Goal: Task Accomplishment & Management: Complete application form

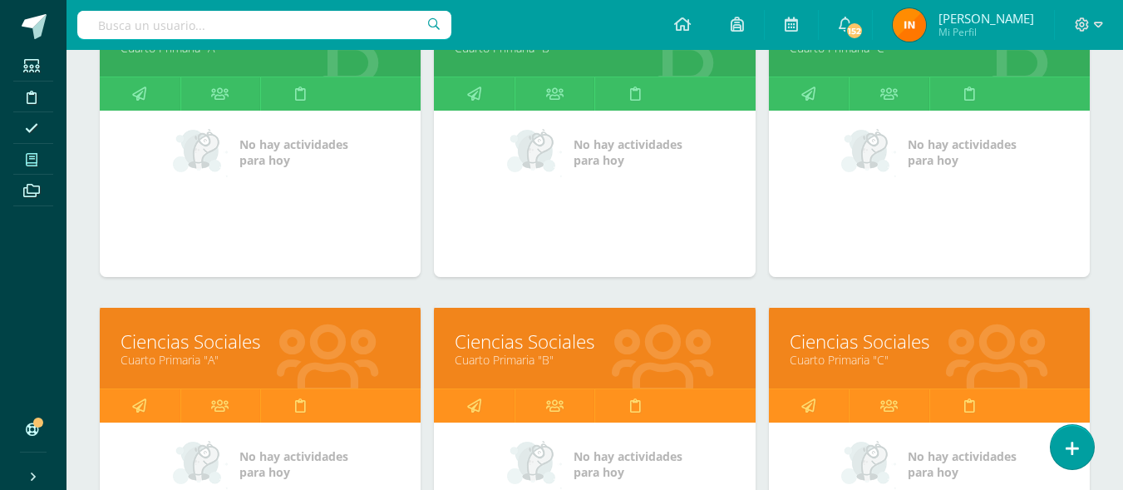
scroll to position [320, 0]
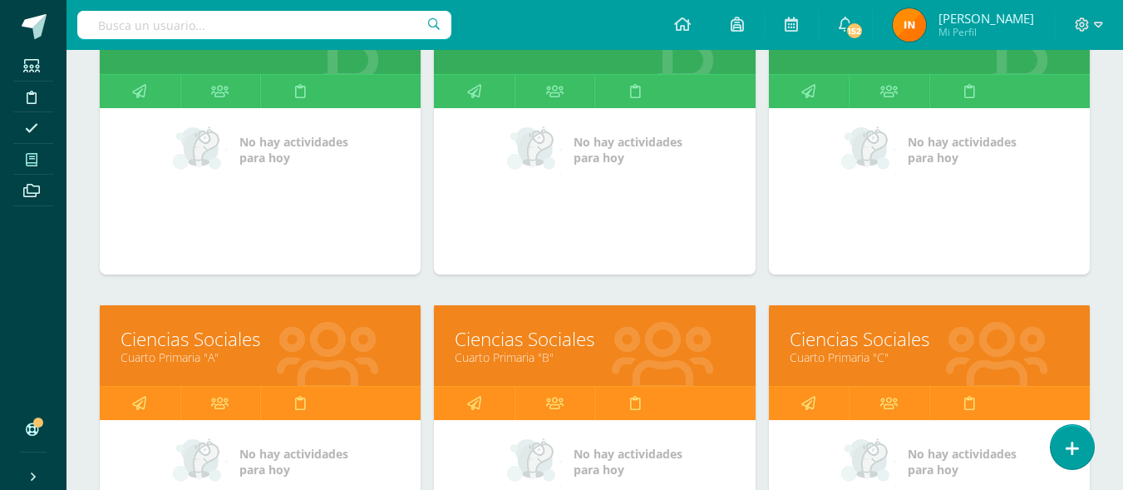
click at [567, 365] on div "Ciencias Sociales Cuarto Primaria "B"" at bounding box center [594, 345] width 321 height 81
click at [574, 333] on link "Ciencias Sociales" at bounding box center [594, 339] width 279 height 26
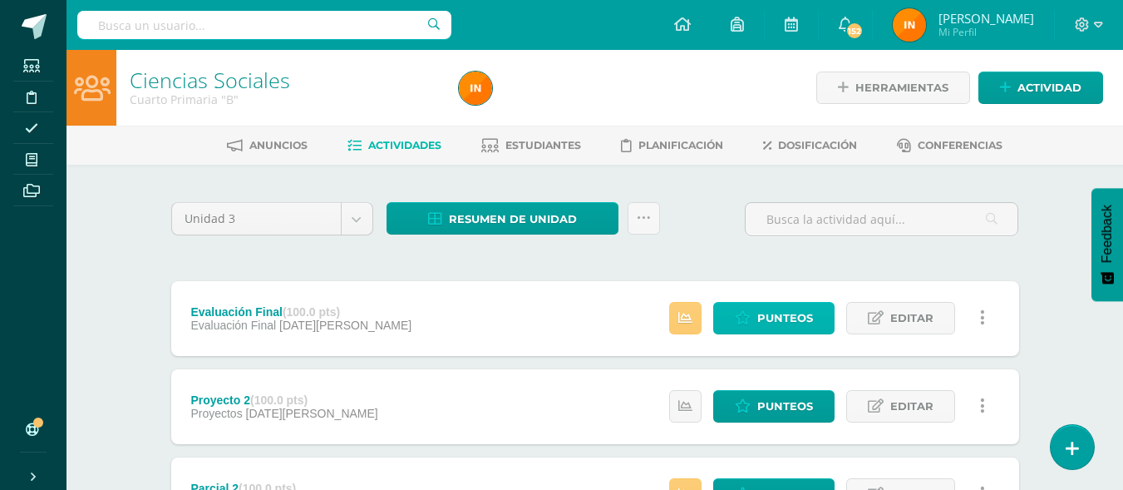
click at [784, 309] on span "Punteos" at bounding box center [785, 318] width 56 height 31
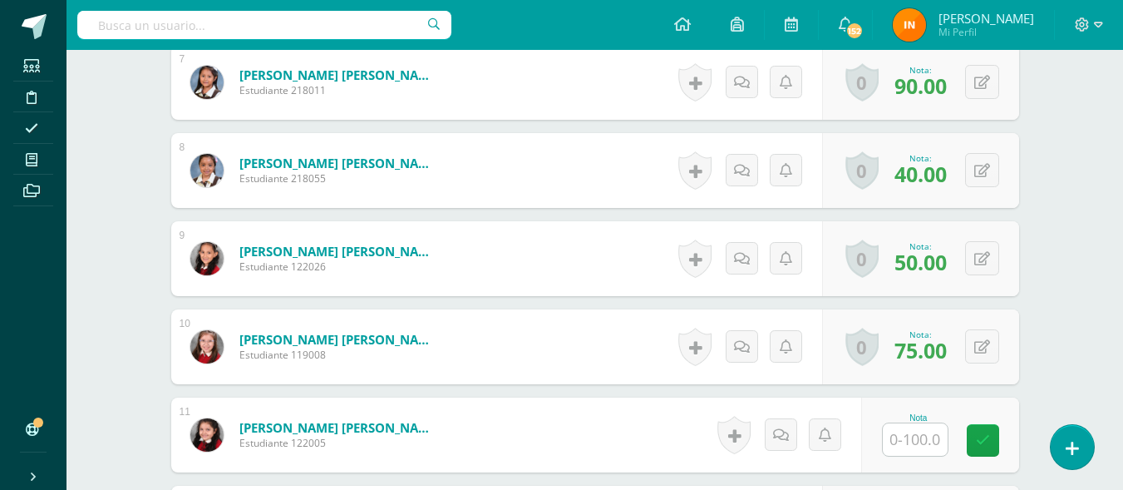
scroll to position [1086, 0]
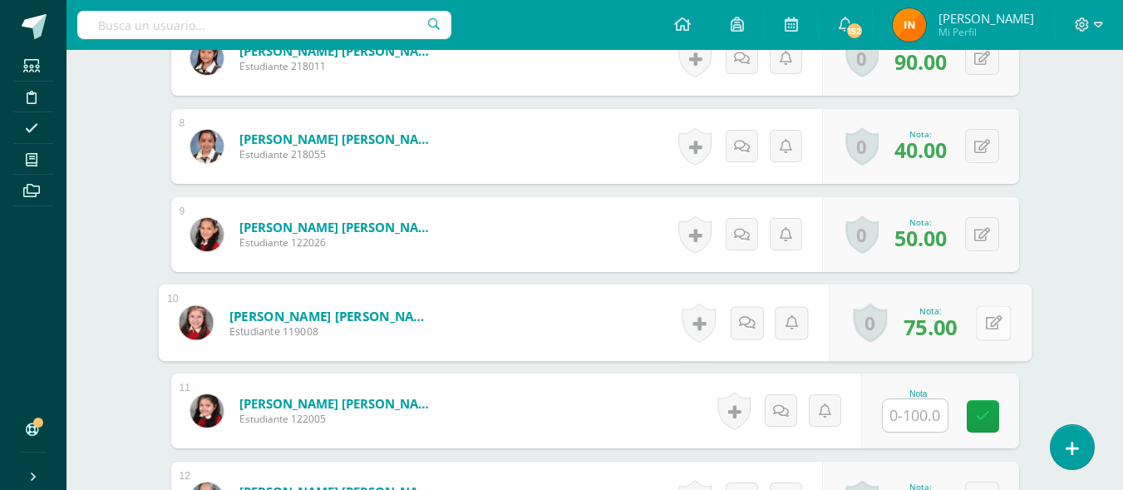
click at [968, 329] on div "0 Logros Logros obtenidos Aún no hay logros agregados Nota: 75.00" at bounding box center [930, 322] width 203 height 77
click at [984, 323] on button at bounding box center [993, 322] width 35 height 35
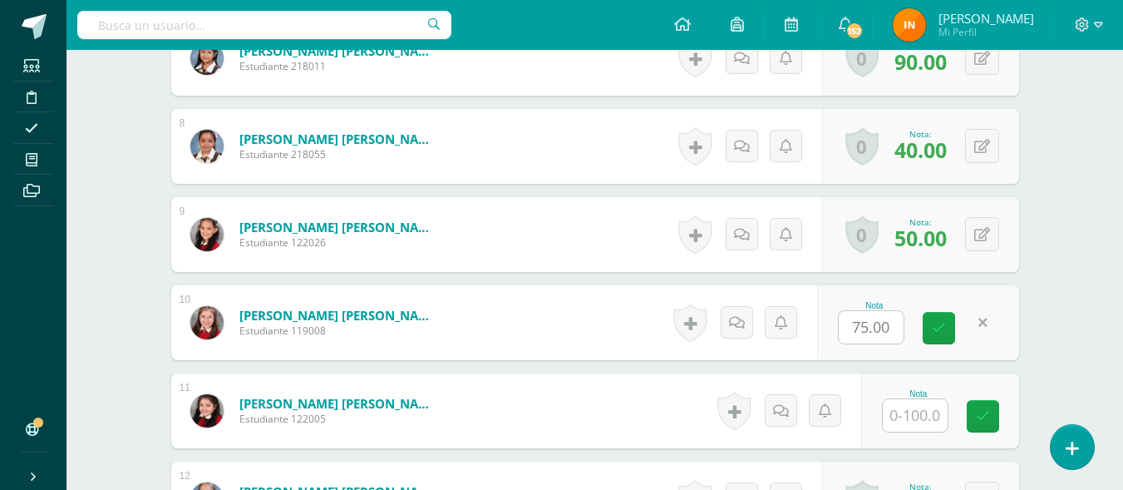
click at [984, 323] on link at bounding box center [983, 322] width 32 height 32
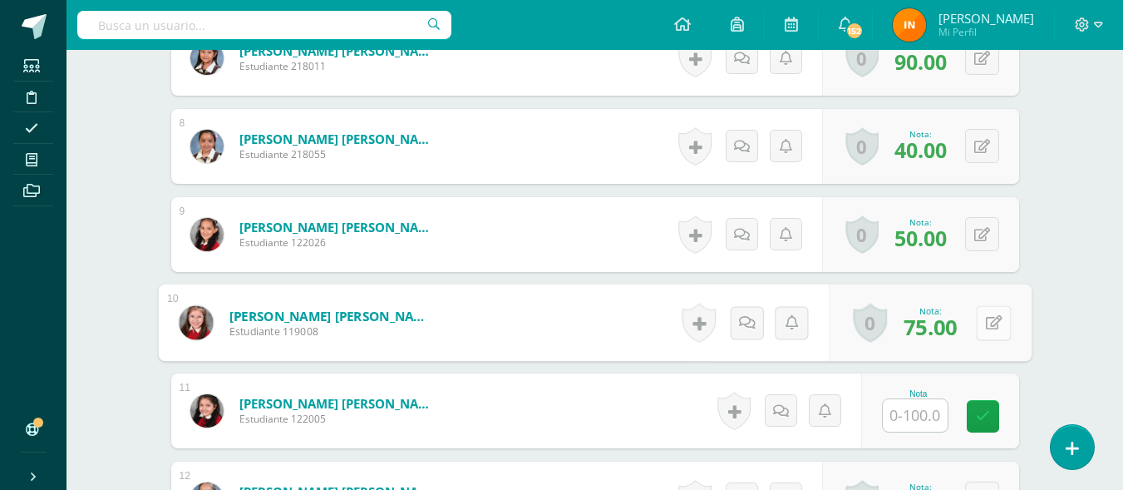
click at [984, 323] on button at bounding box center [993, 322] width 35 height 35
type input "83"
click at [953, 335] on icon at bounding box center [949, 328] width 15 height 14
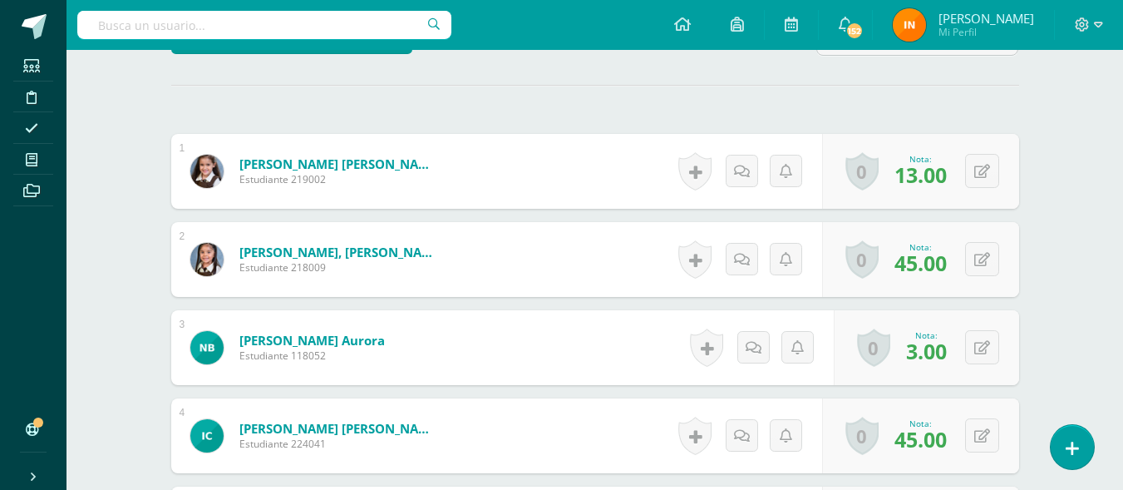
scroll to position [0, 0]
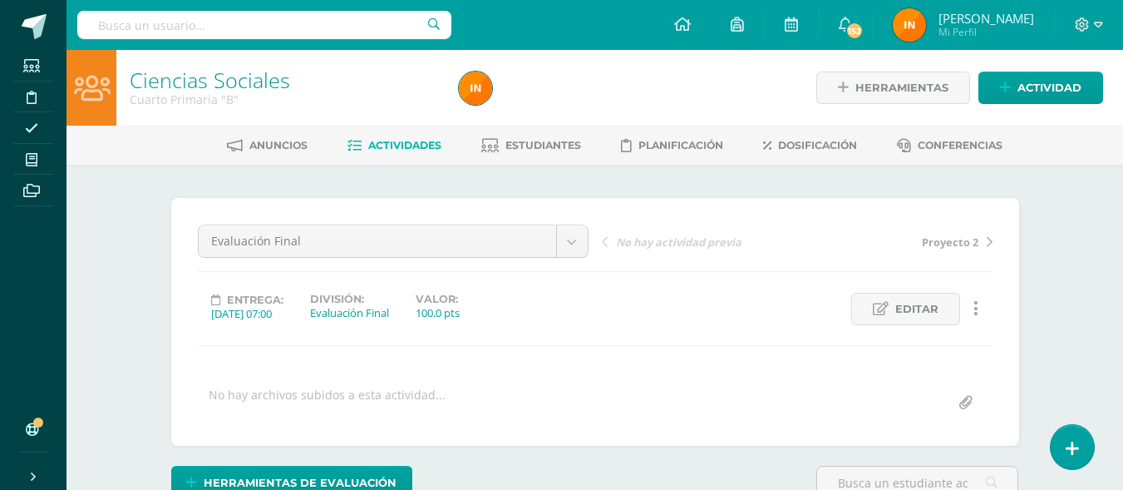
click at [391, 152] on link "Actividades" at bounding box center [394, 145] width 94 height 27
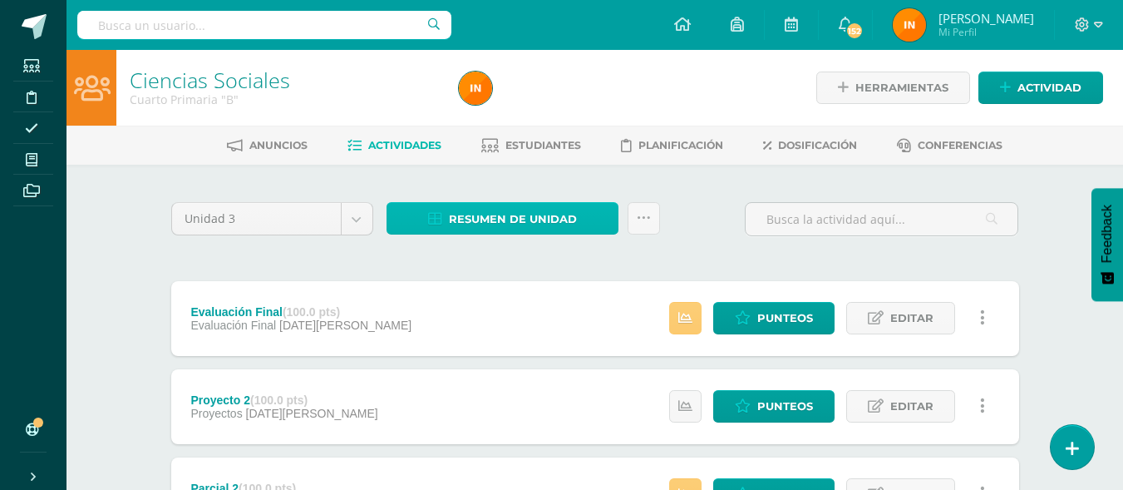
click at [489, 219] on span "Resumen de unidad" at bounding box center [513, 219] width 128 height 31
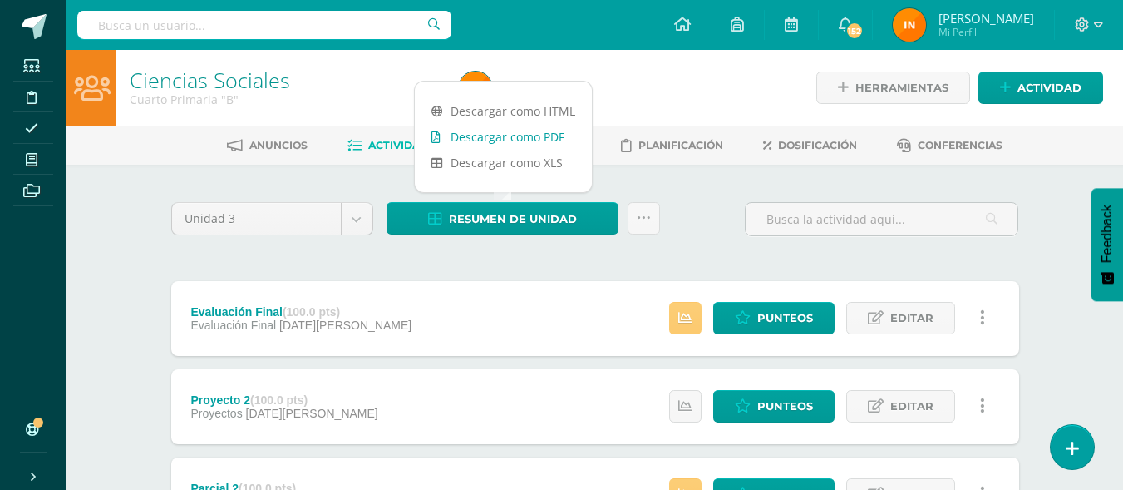
click at [505, 141] on link "Descargar como PDF" at bounding box center [503, 137] width 177 height 26
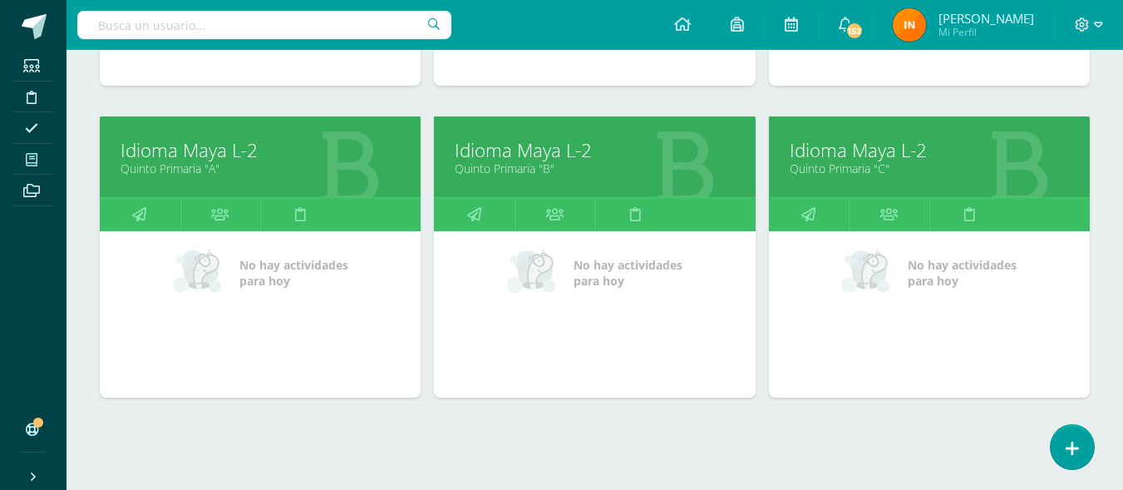
scroll to position [859, 0]
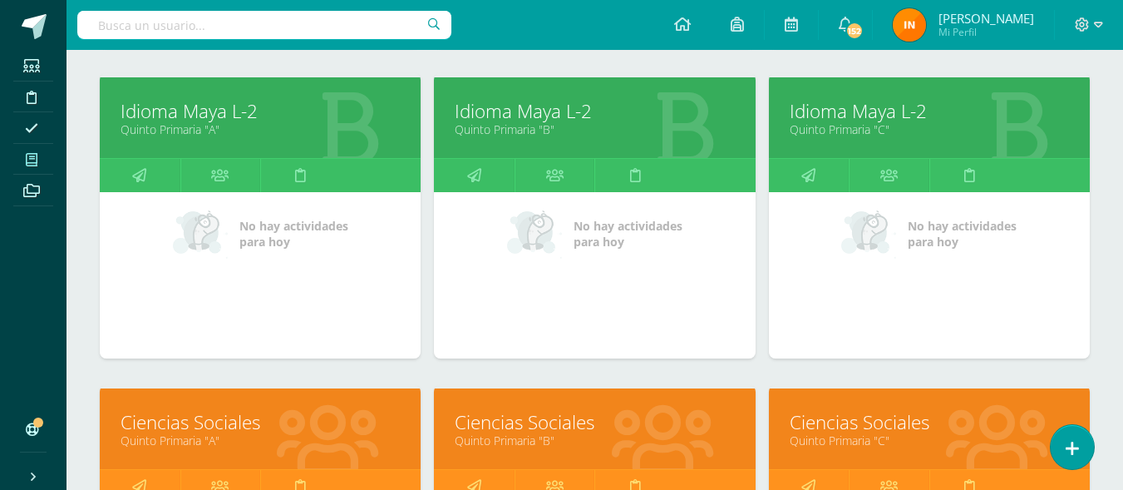
click at [330, 421] on link "Ciencias Sociales" at bounding box center [260, 422] width 279 height 26
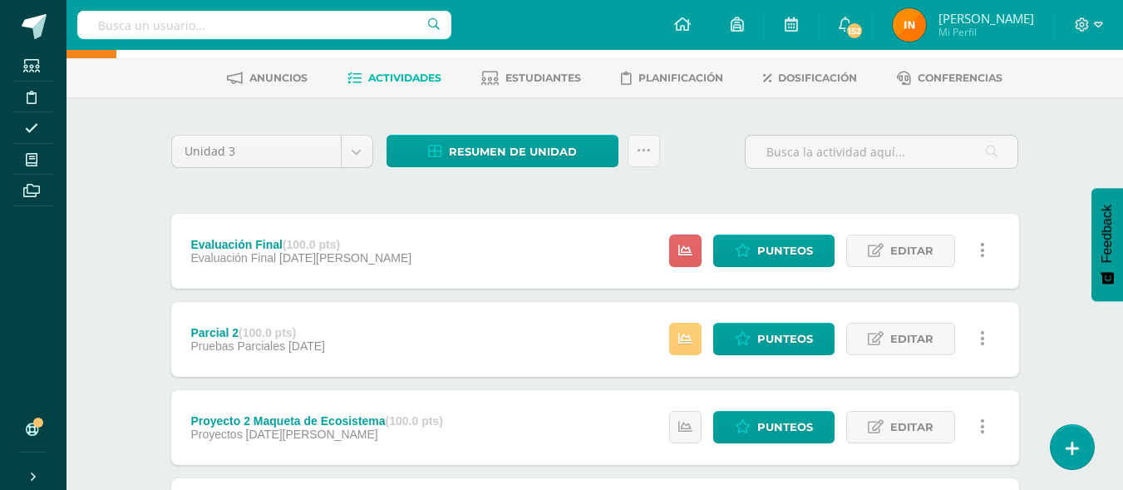
scroll to position [115, 0]
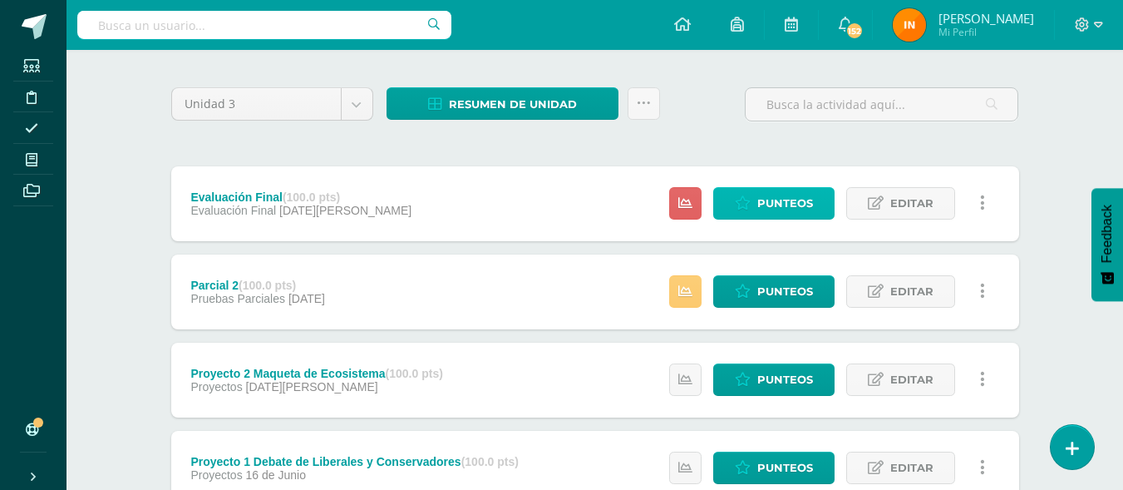
click at [799, 206] on span "Punteos" at bounding box center [785, 203] width 56 height 31
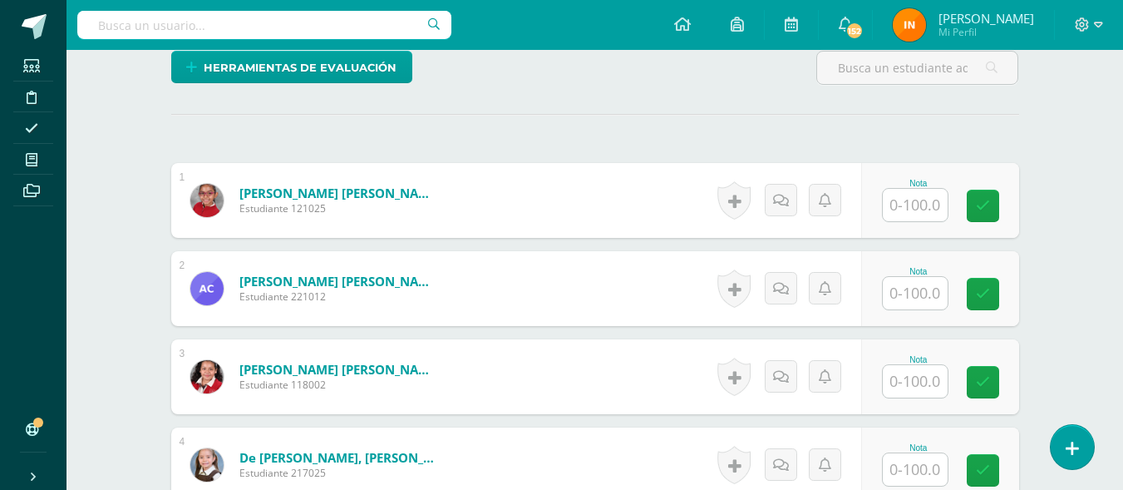
scroll to position [500, 0]
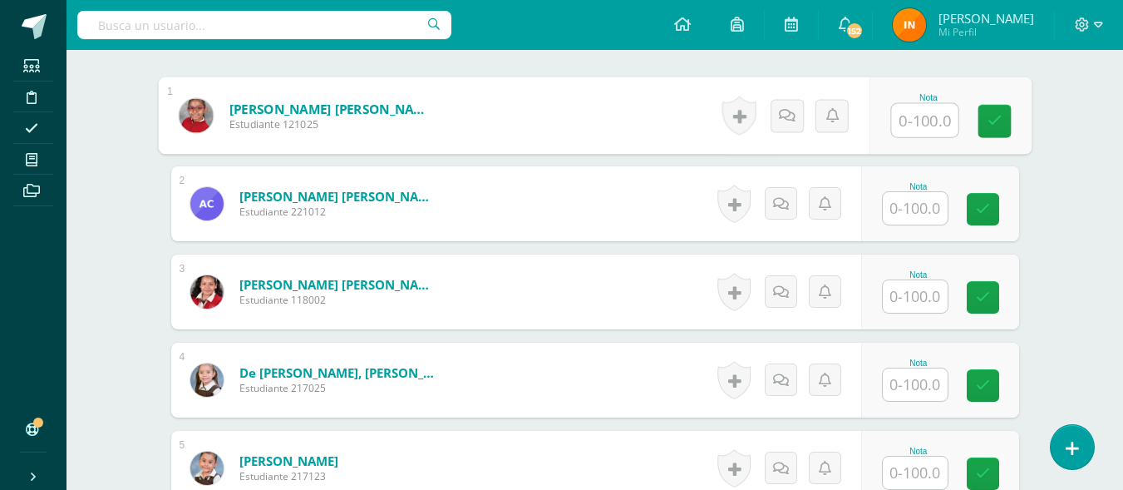
click at [940, 123] on input "text" at bounding box center [924, 120] width 66 height 33
type input "70"
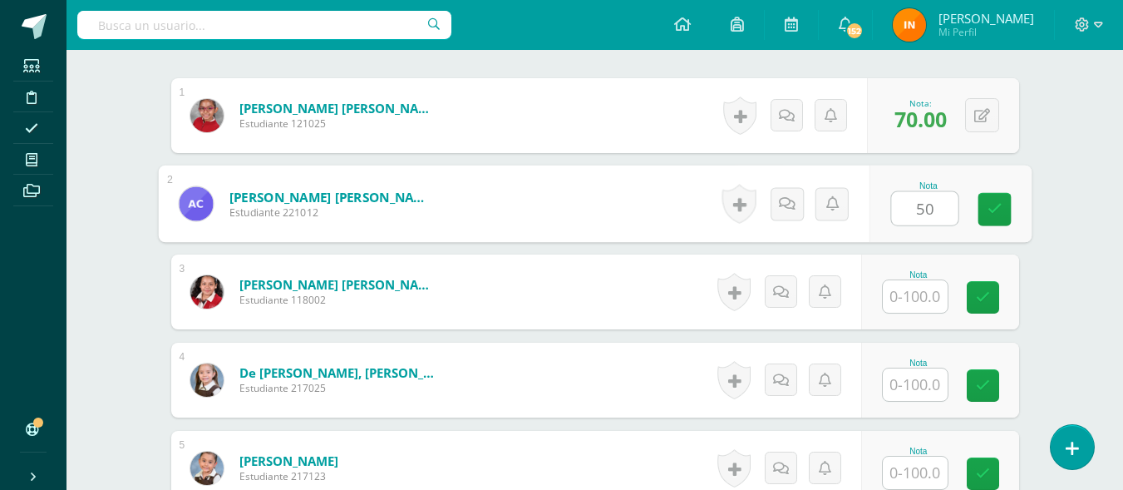
type input "50"
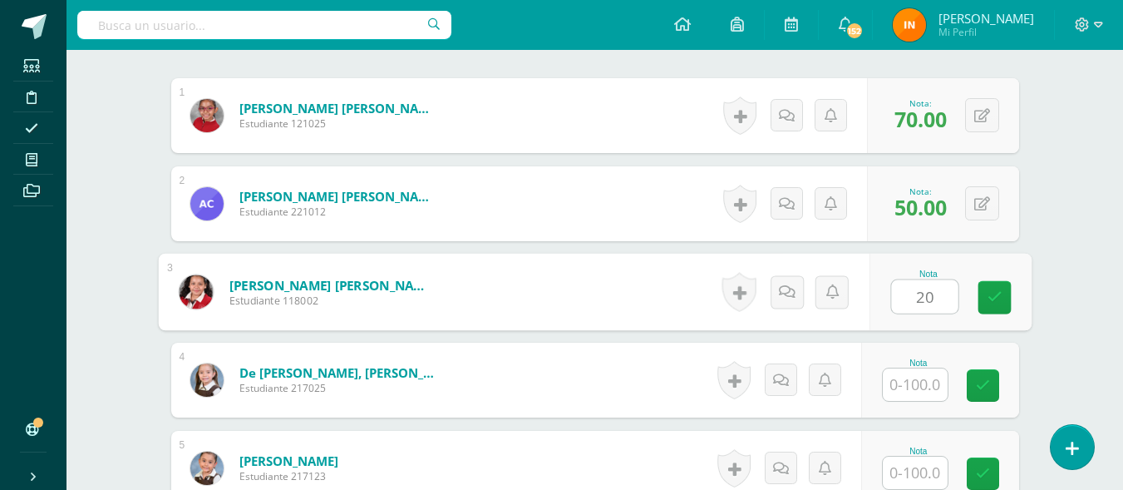
type input "20"
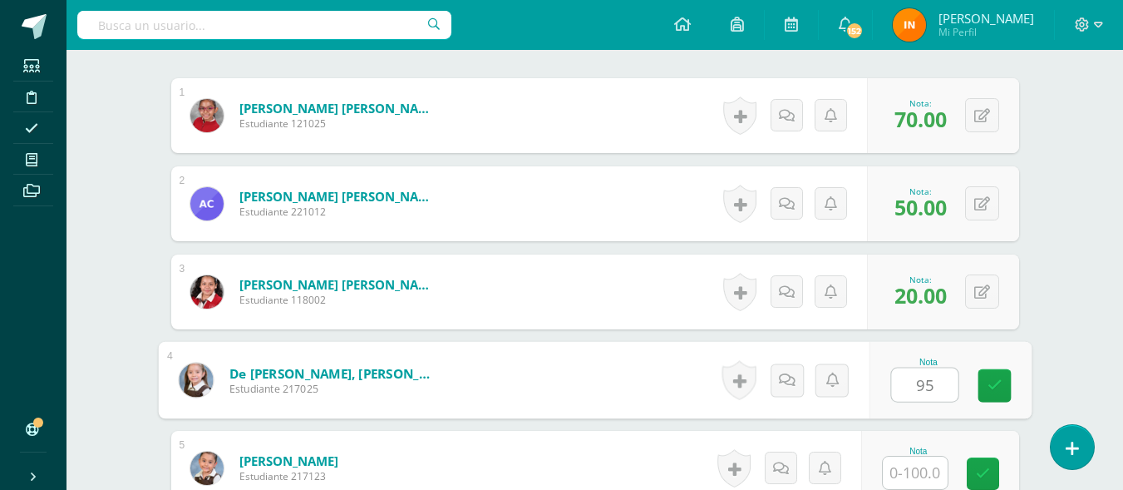
type input "95"
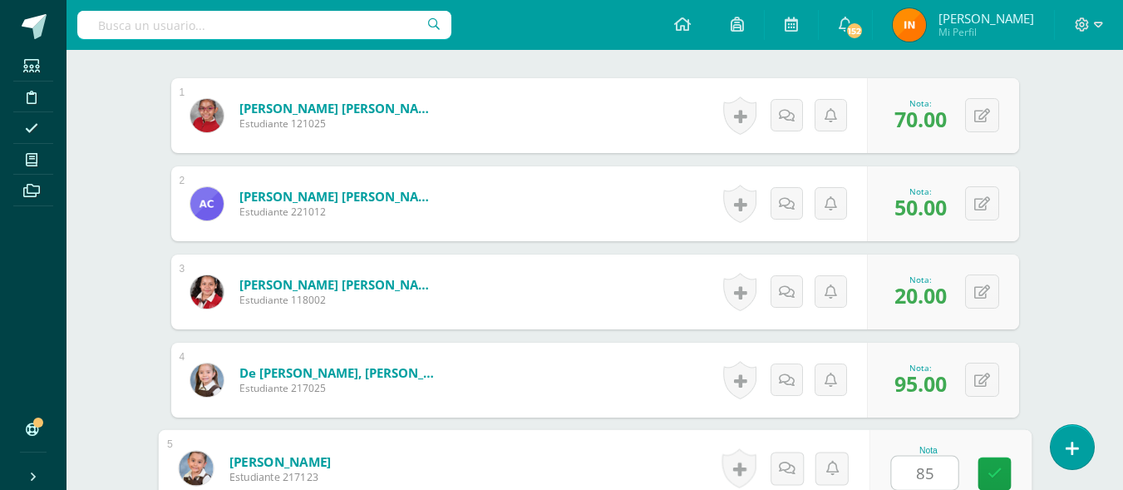
type input "85"
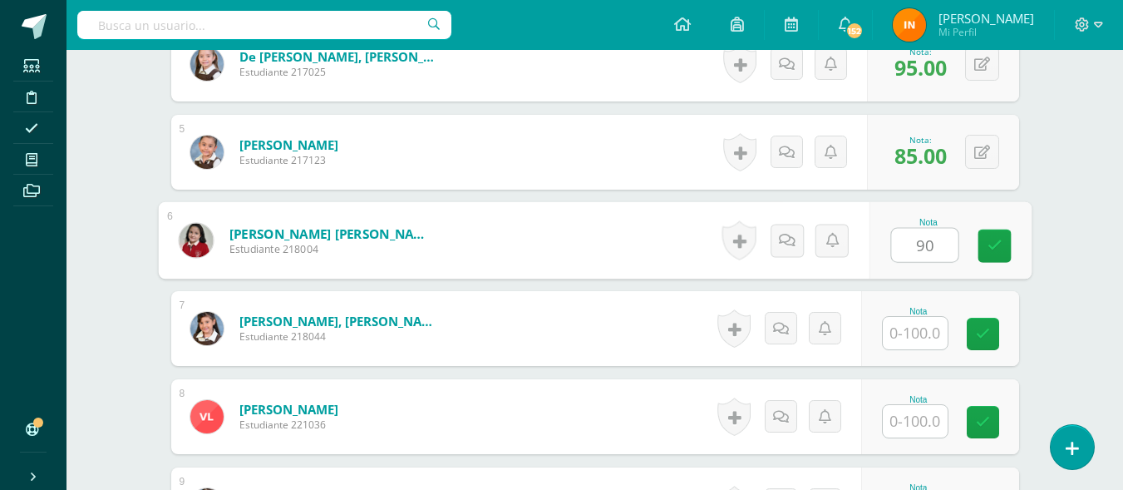
type input "90"
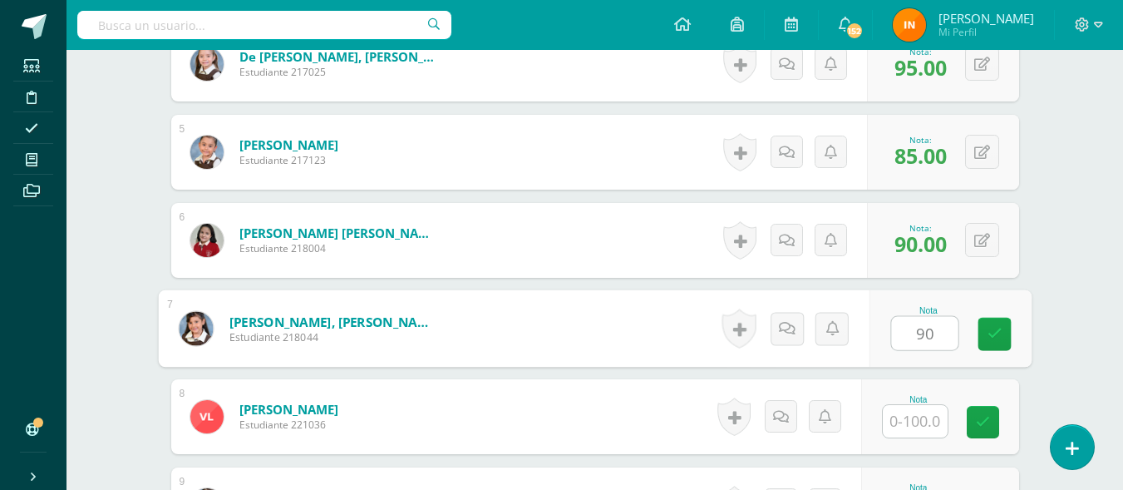
type input "90"
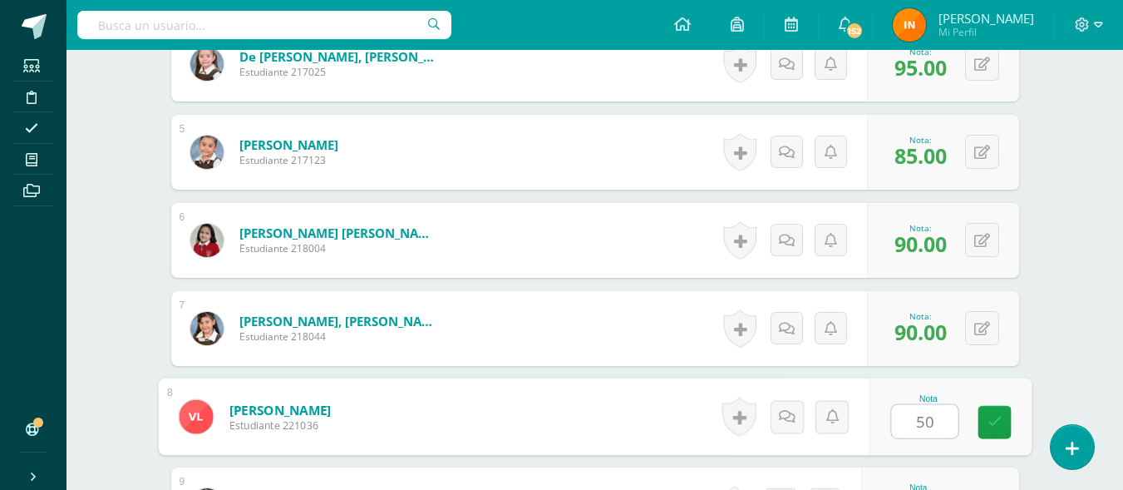
type input "50"
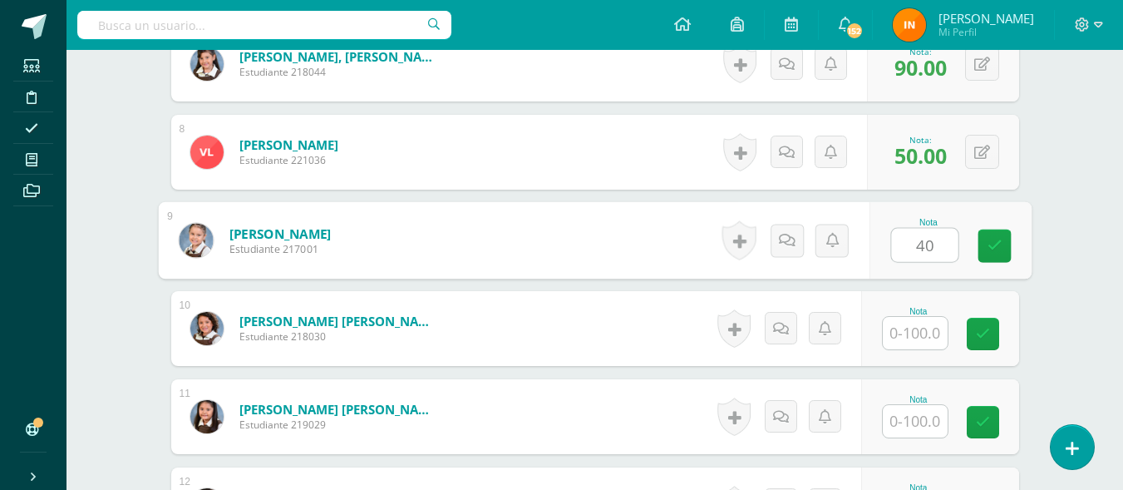
type input "40"
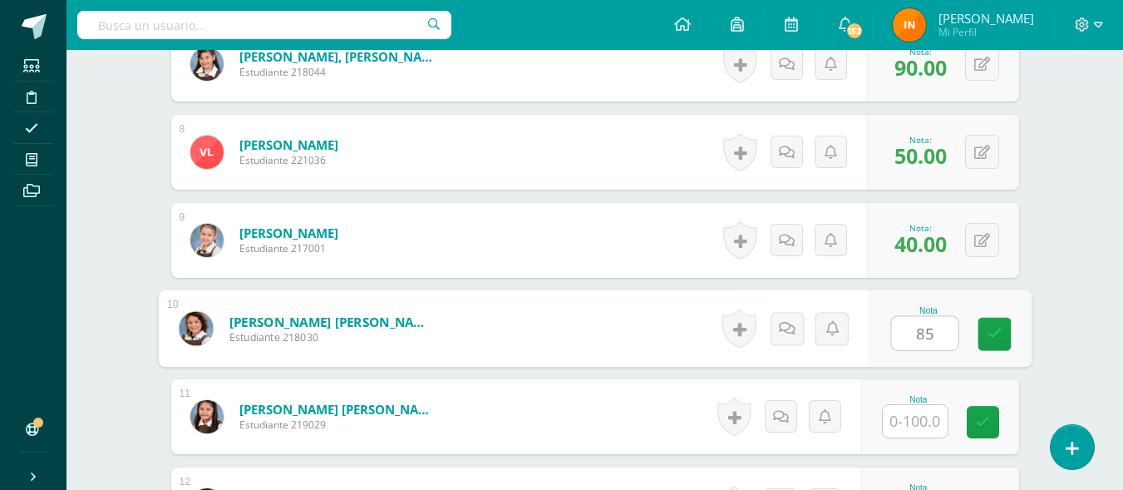
type input "85"
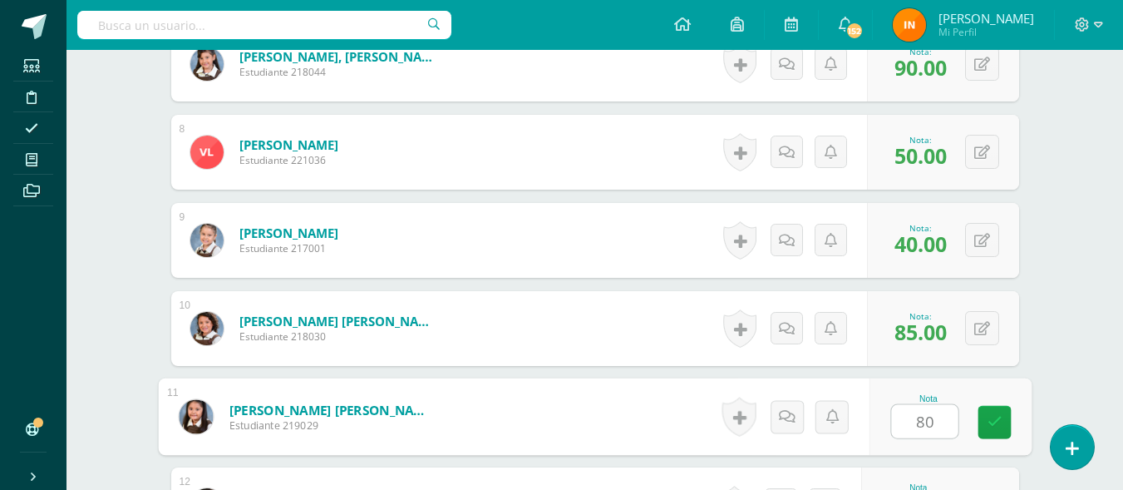
type input "80"
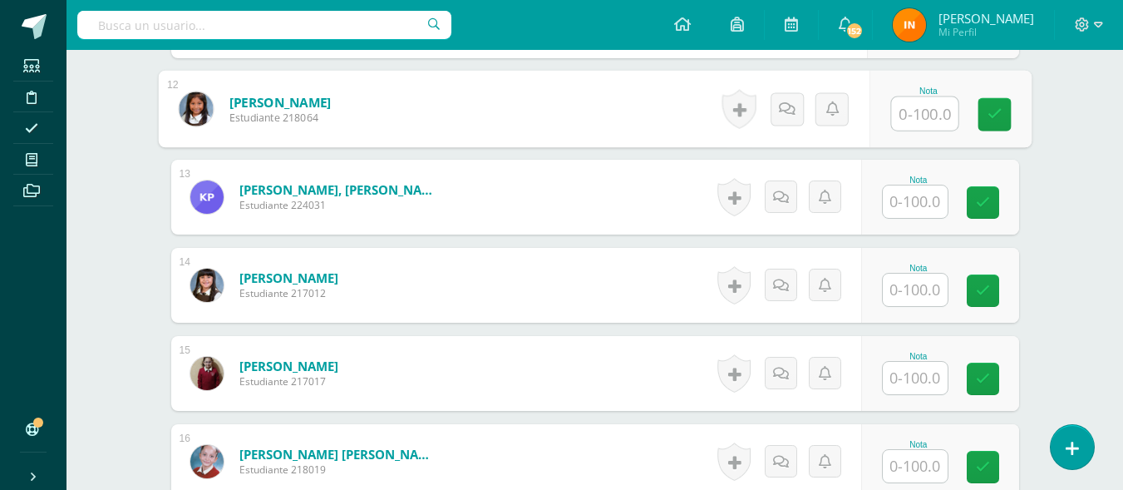
scroll to position [1477, 0]
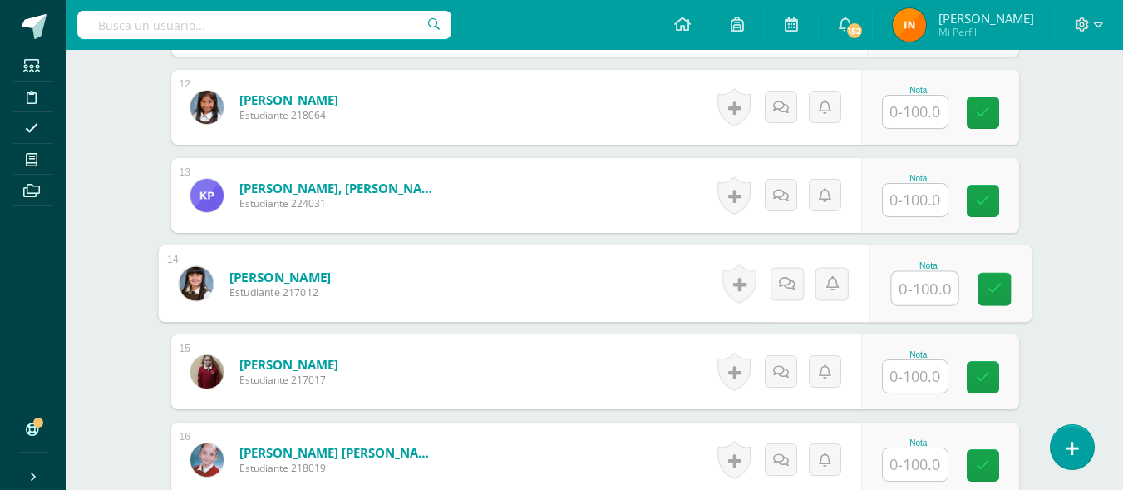
click at [909, 296] on input "text" at bounding box center [924, 288] width 66 height 33
type input "65"
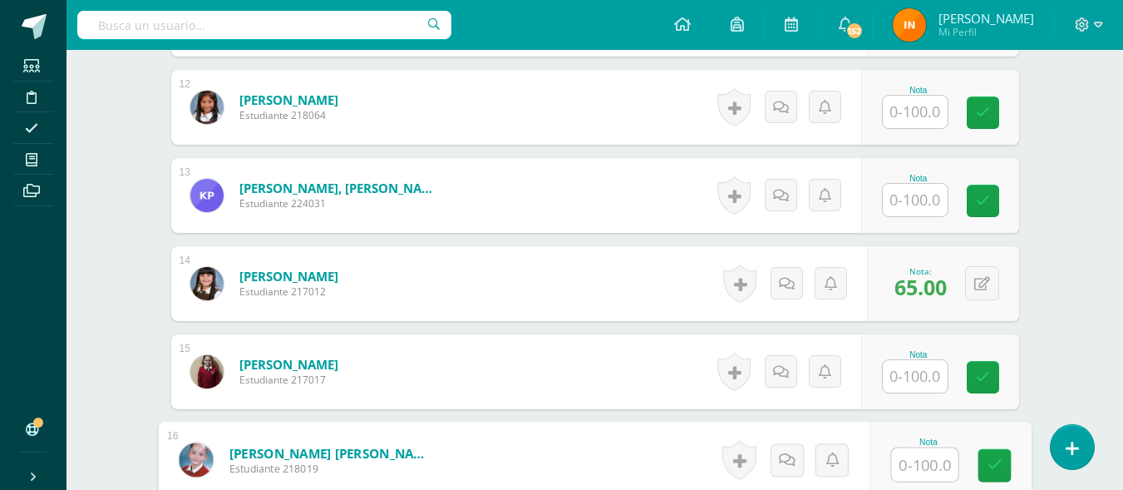
click at [925, 467] on input "text" at bounding box center [924, 464] width 66 height 33
type input "40"
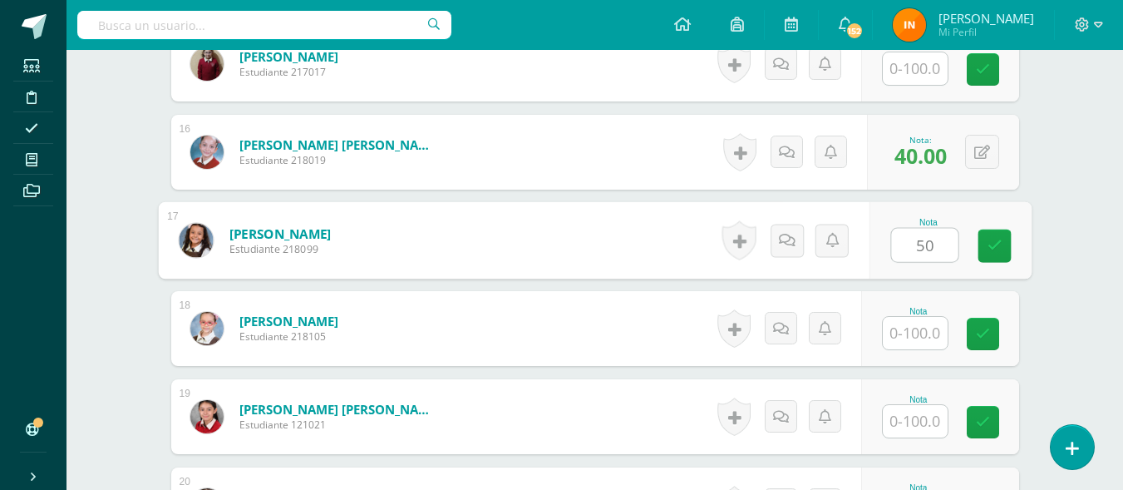
type input "50"
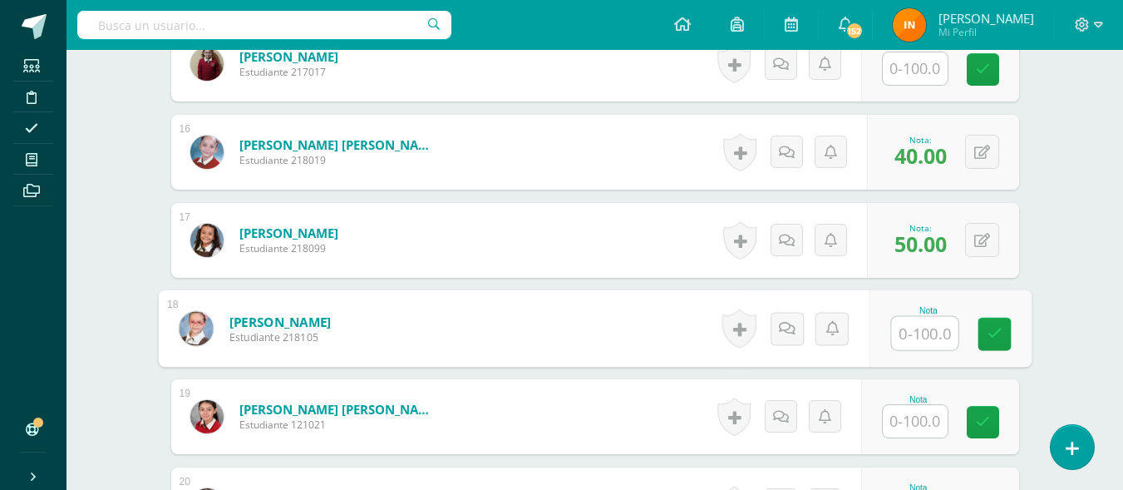
click at [918, 426] on input "text" at bounding box center [915, 421] width 65 height 32
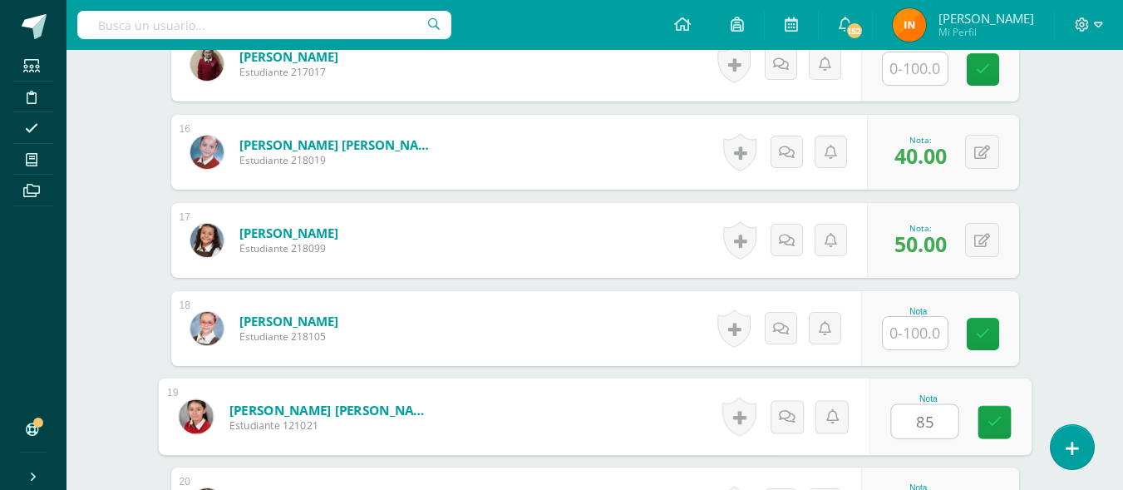
type input "85"
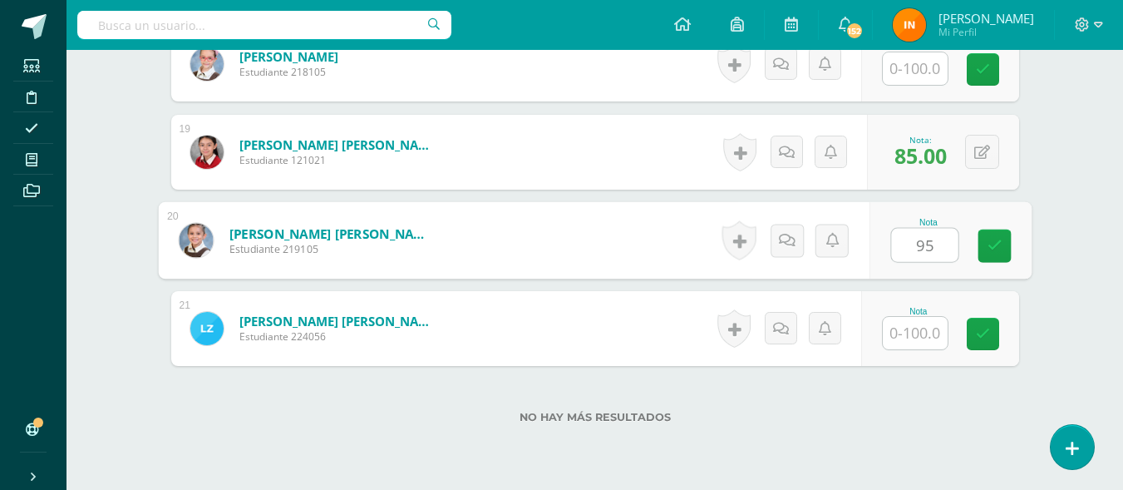
type input "95"
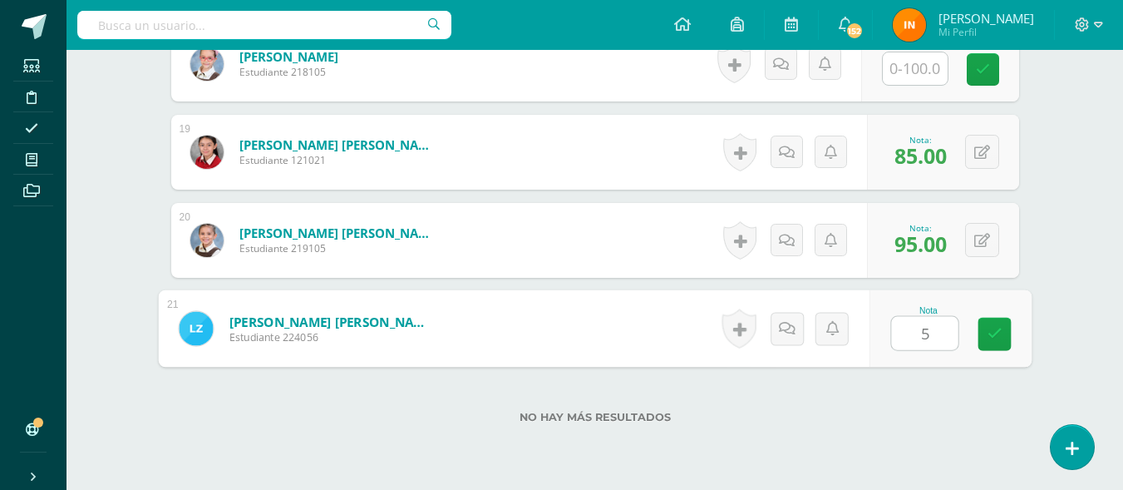
type input "55"
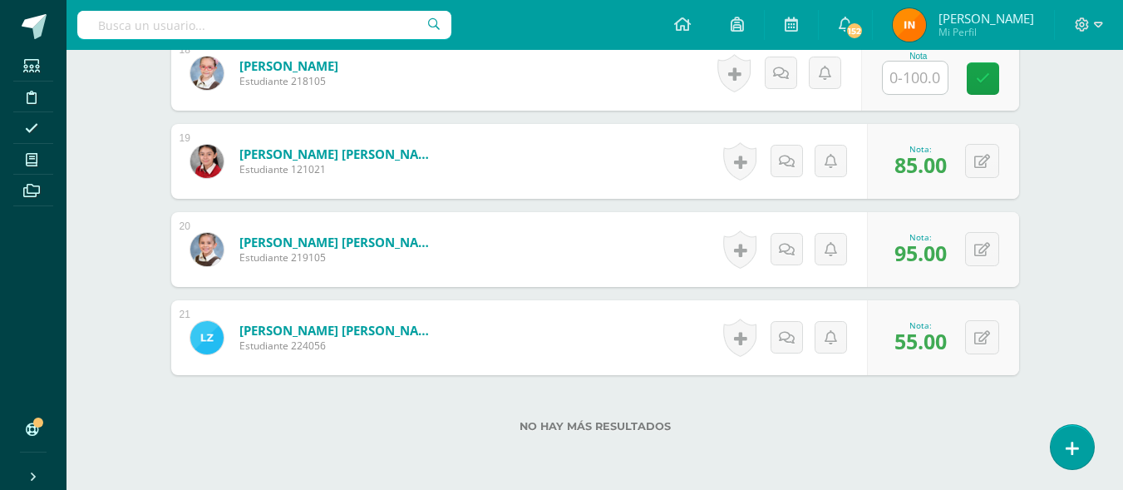
scroll to position [2115, 0]
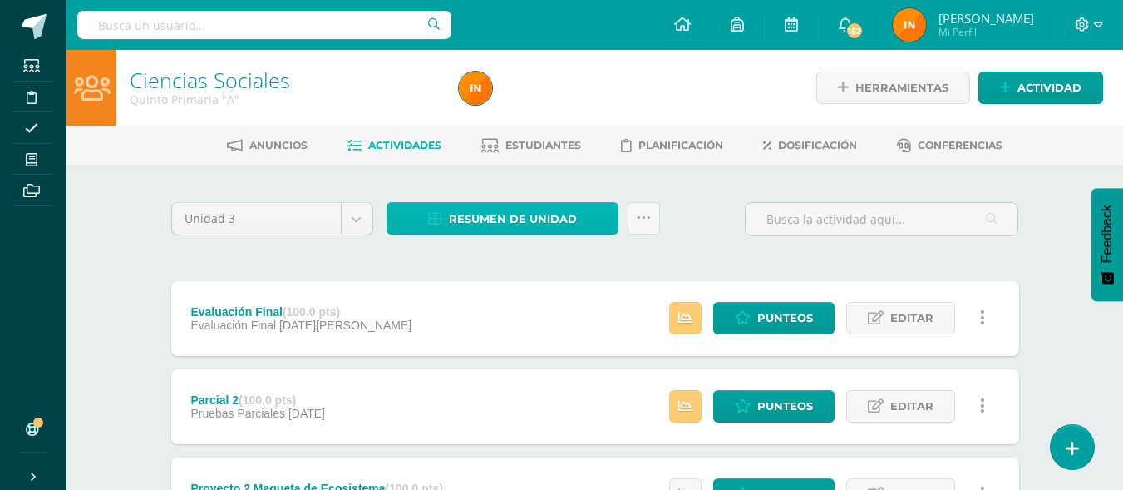
click at [495, 215] on span "Resumen de unidad" at bounding box center [513, 219] width 128 height 31
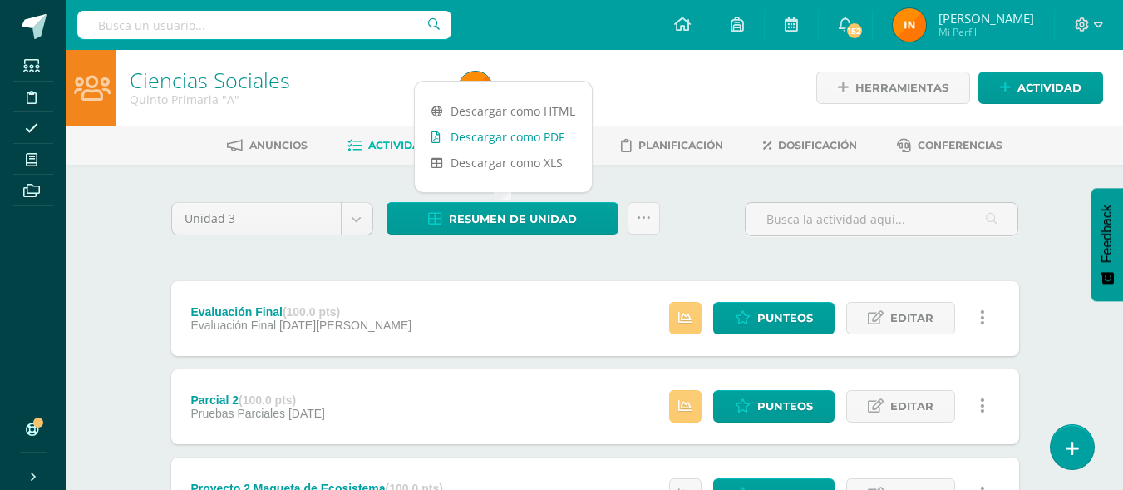
click at [510, 129] on link "Descargar como PDF" at bounding box center [503, 137] width 177 height 26
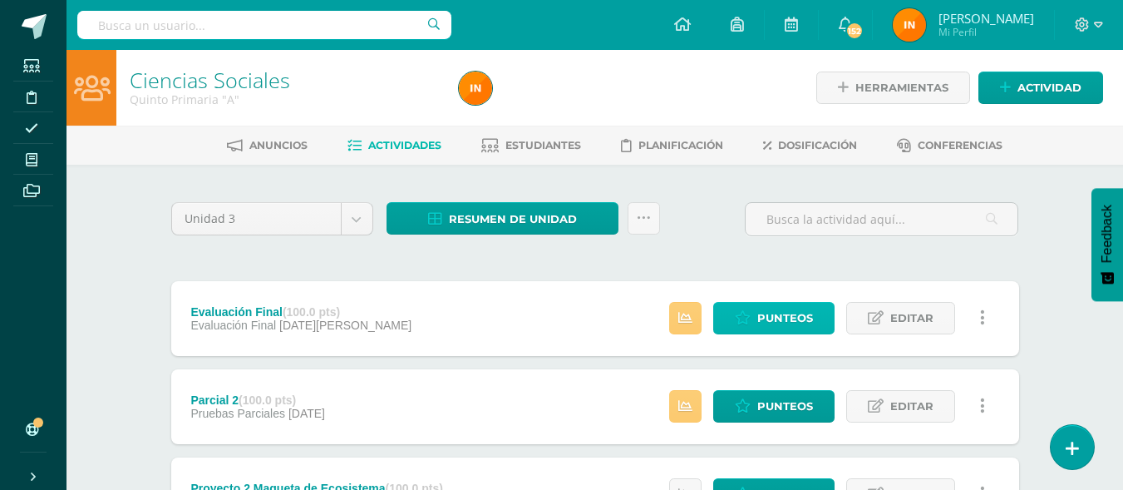
click at [780, 331] on span "Punteos" at bounding box center [785, 318] width 56 height 31
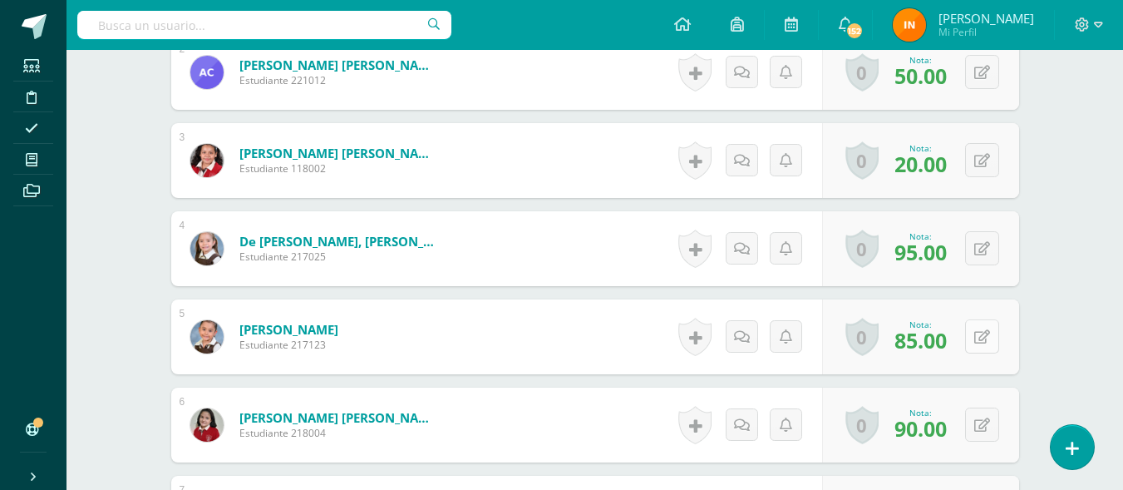
scroll to position [632, 0]
click at [982, 335] on button at bounding box center [982, 335] width 34 height 34
click at [982, 335] on link at bounding box center [983, 335] width 32 height 32
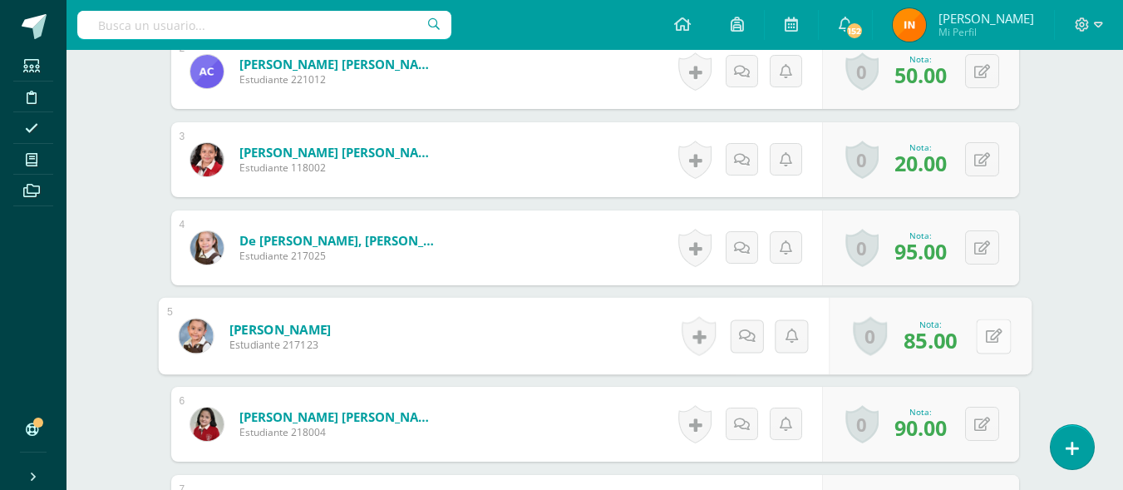
click at [985, 335] on icon at bounding box center [993, 335] width 17 height 14
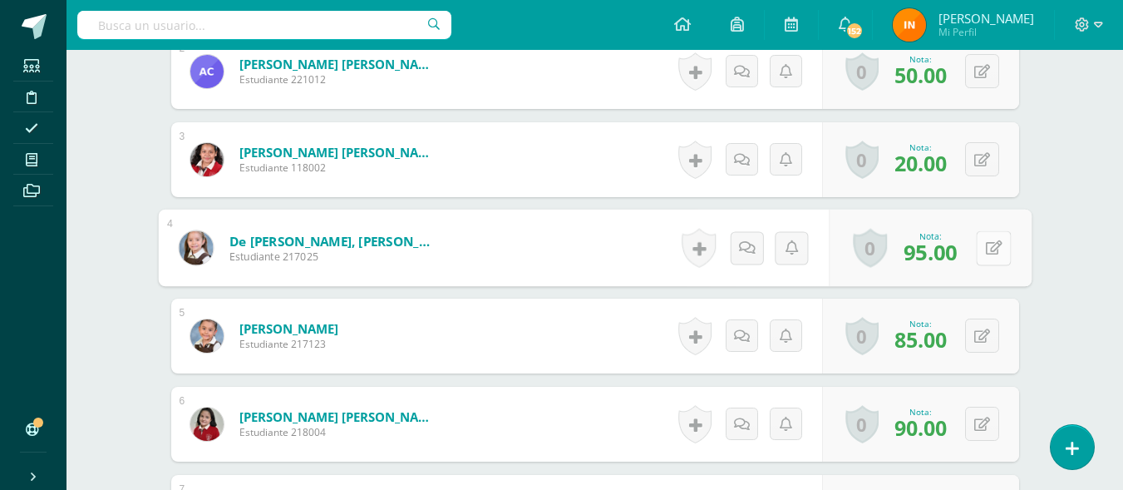
click at [985, 245] on icon at bounding box center [993, 247] width 17 height 14
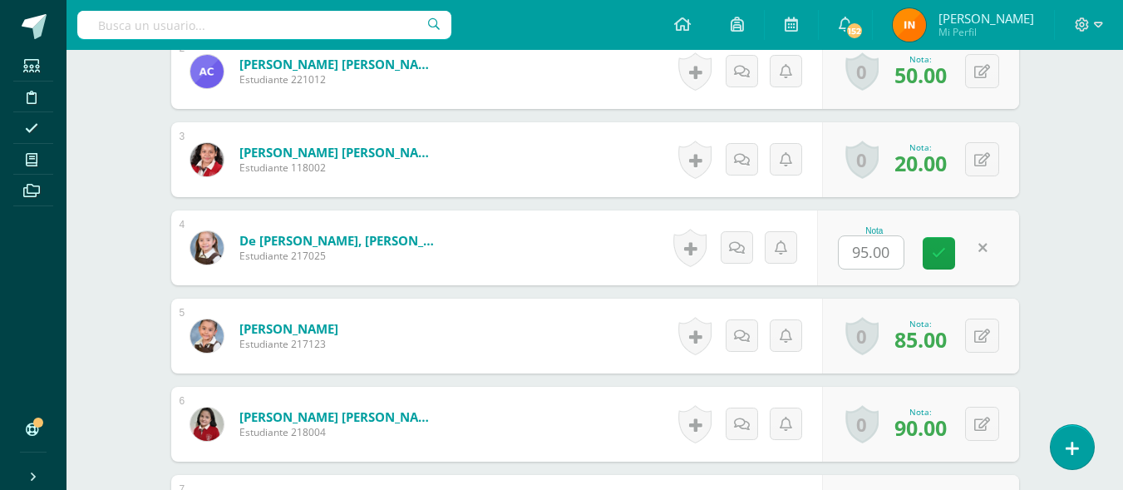
click at [980, 245] on icon at bounding box center [982, 248] width 9 height 14
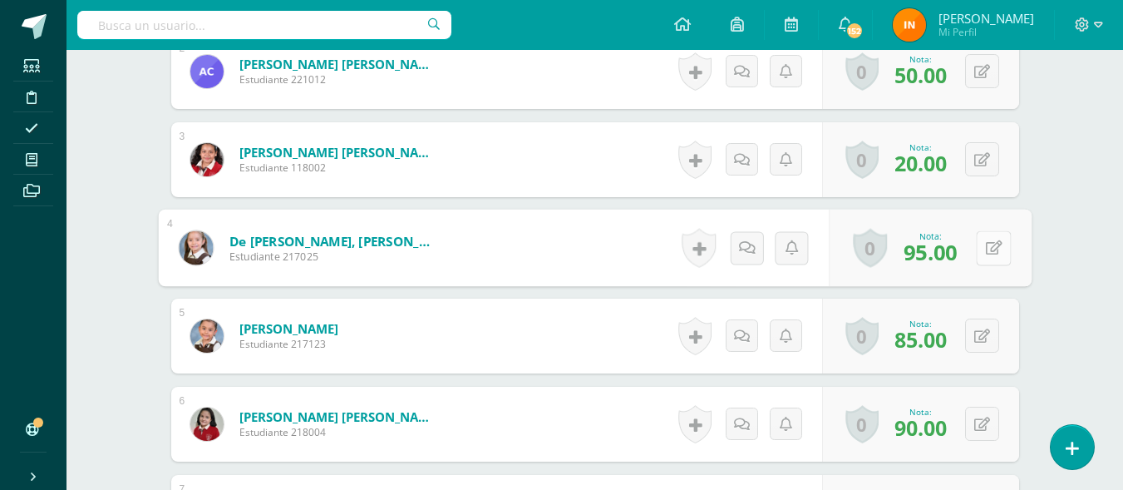
click at [985, 245] on icon at bounding box center [993, 247] width 17 height 14
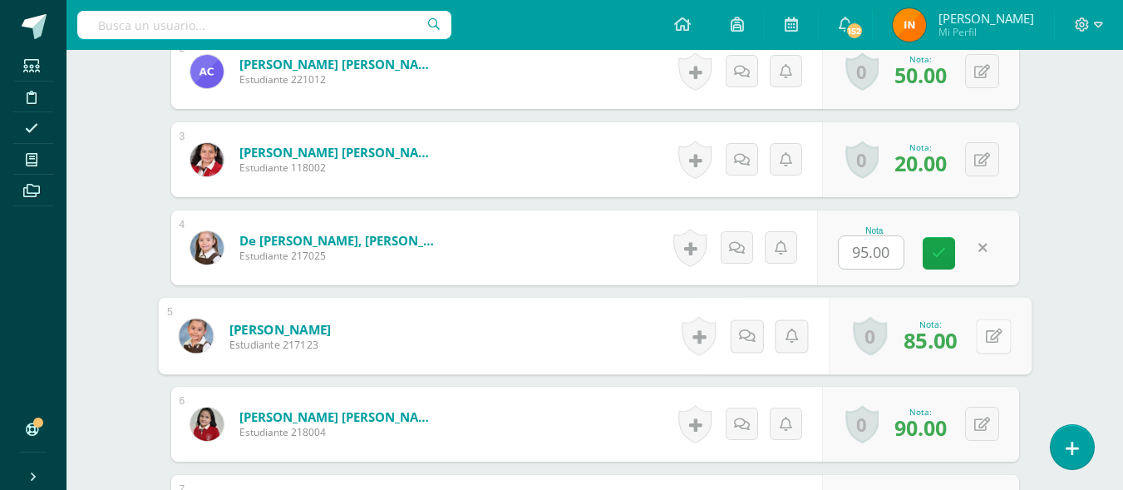
click at [985, 336] on icon at bounding box center [993, 335] width 17 height 14
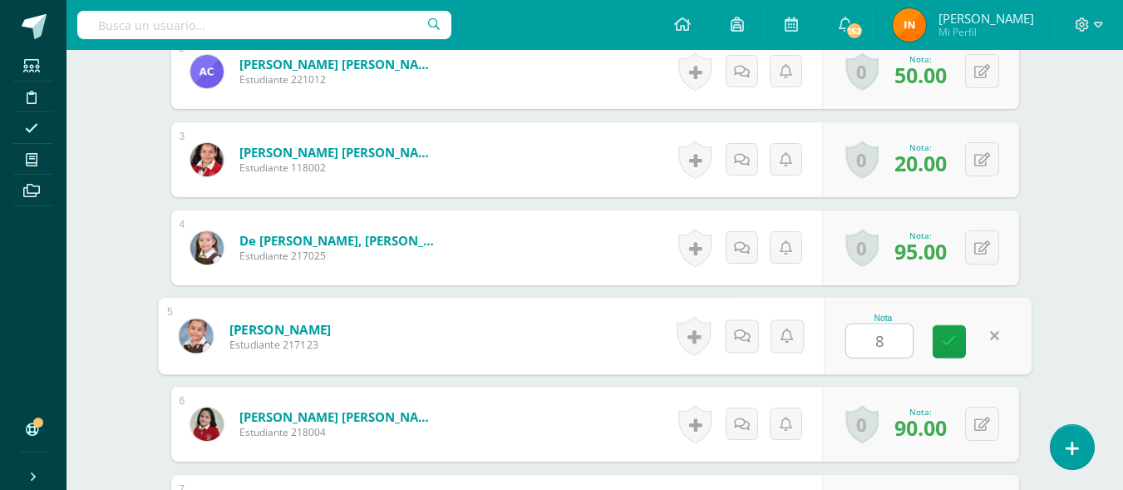
type input "88"
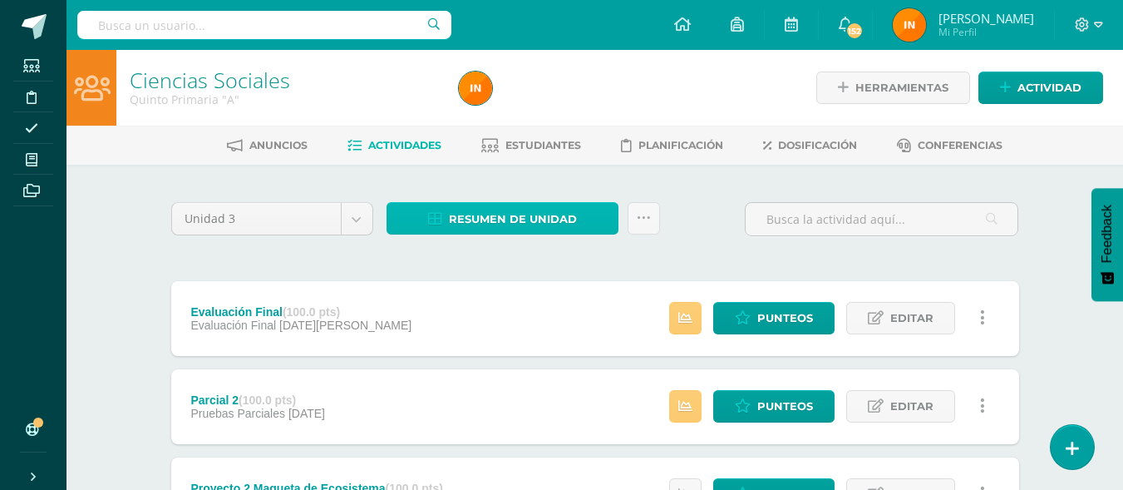
click at [514, 212] on span "Resumen de unidad" at bounding box center [513, 219] width 128 height 31
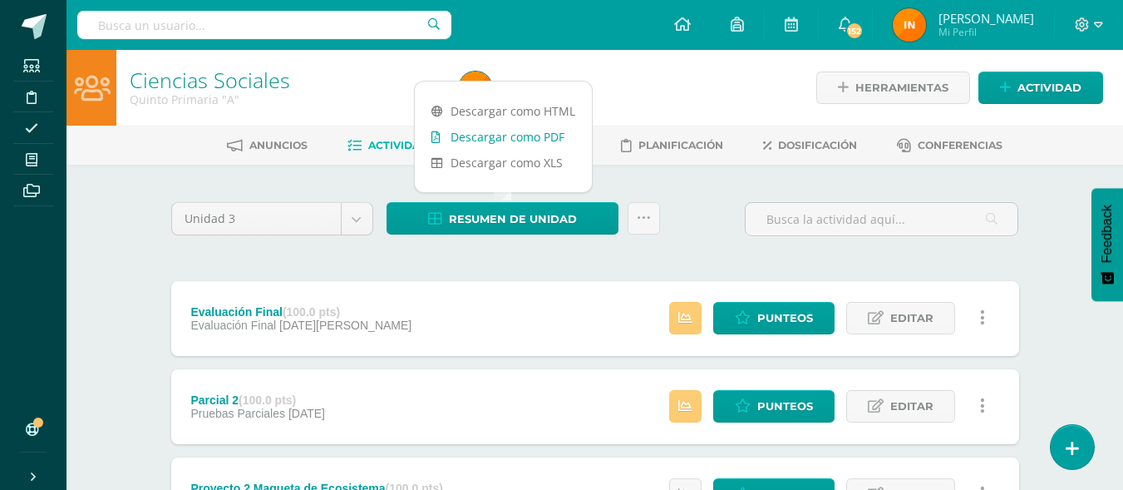
click at [534, 135] on link "Descargar como PDF" at bounding box center [503, 137] width 177 height 26
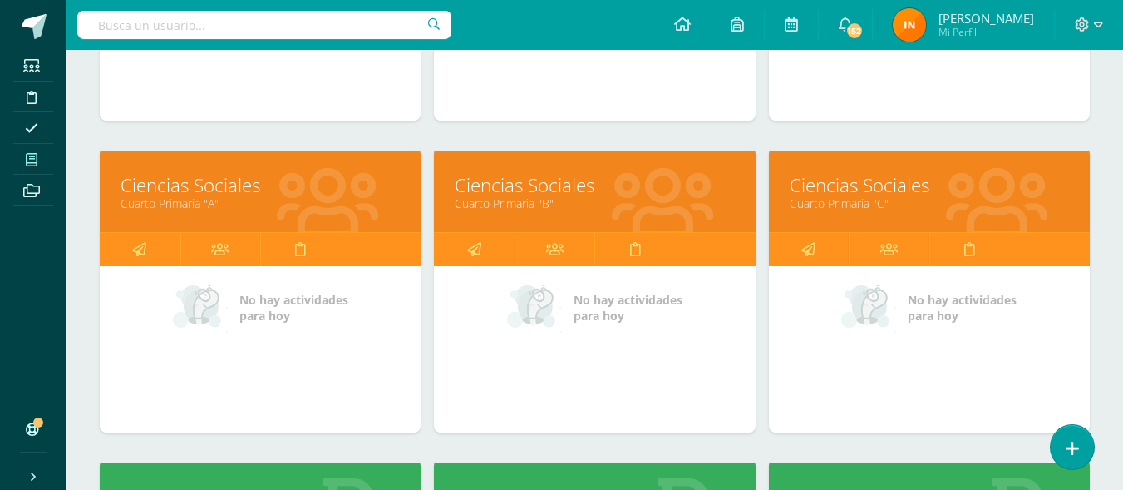
scroll to position [476, 0]
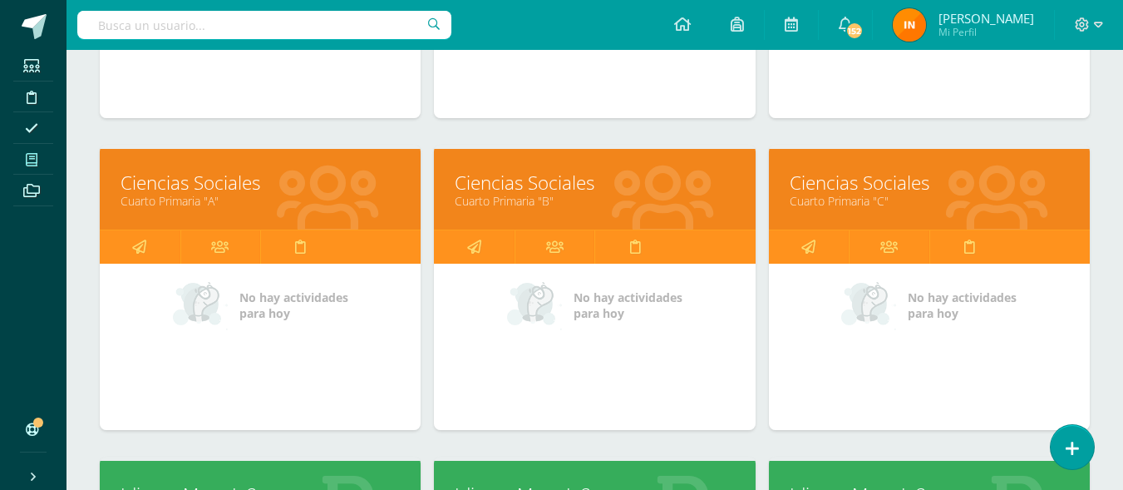
drag, startPoint x: 1108, startPoint y: 219, endPoint x: 1113, endPoint y: 243, distance: 24.6
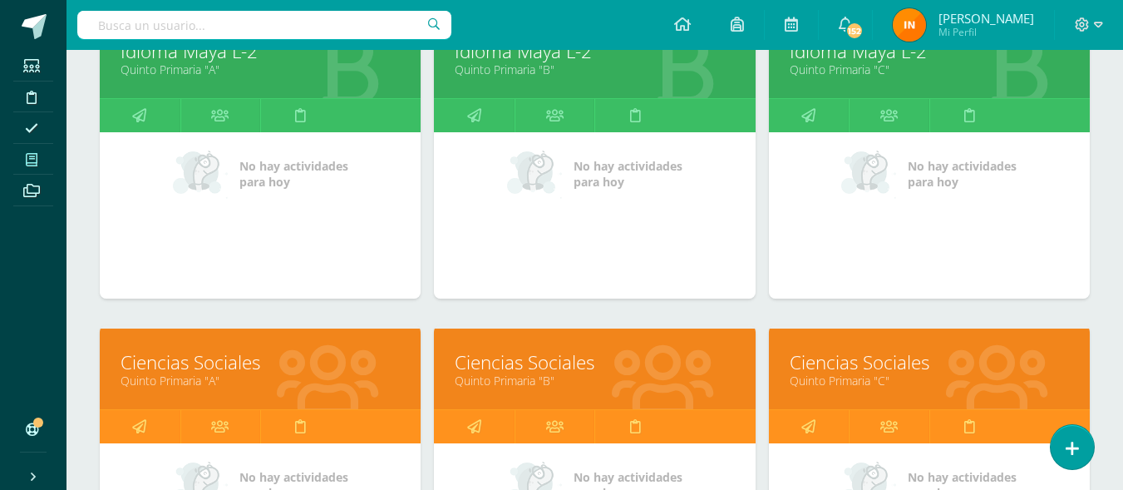
scroll to position [923, 0]
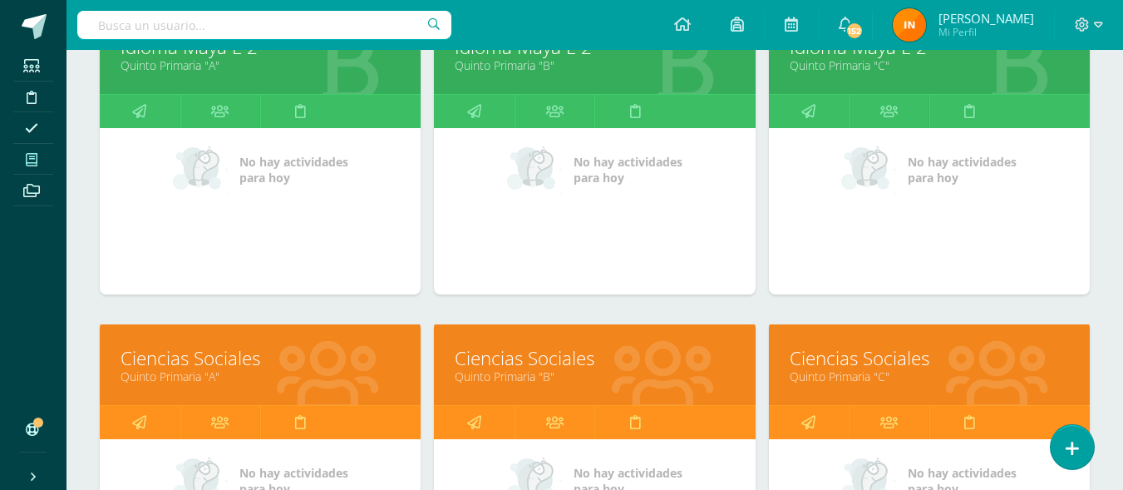
click at [642, 377] on link "Quinto Primaria "B"" at bounding box center [594, 376] width 279 height 16
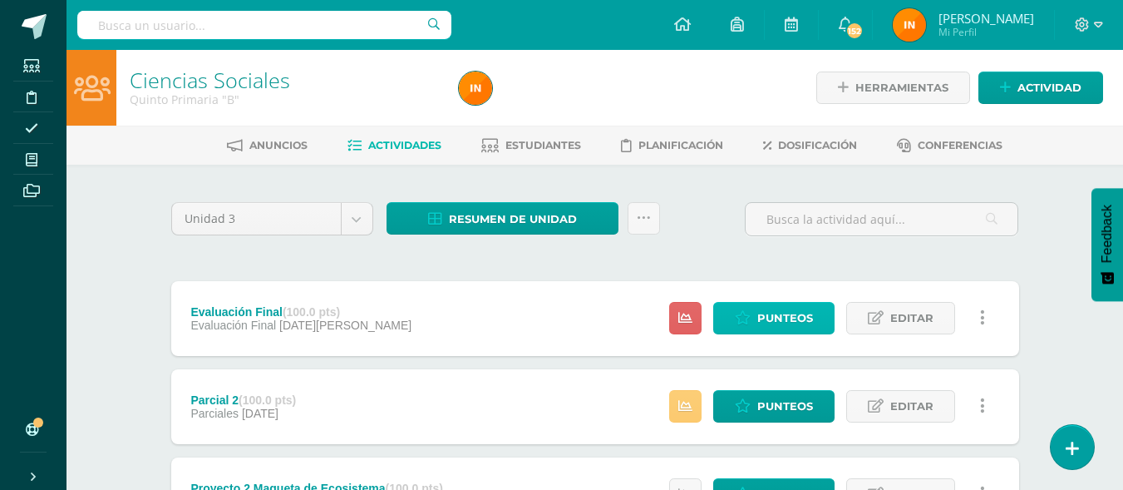
click at [786, 324] on span "Punteos" at bounding box center [785, 318] width 56 height 31
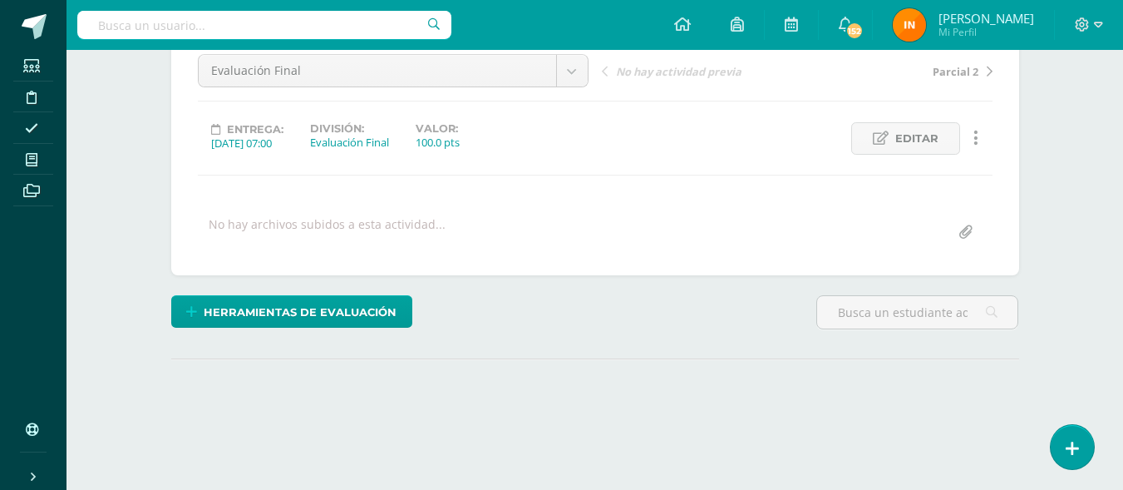
scroll to position [261, 0]
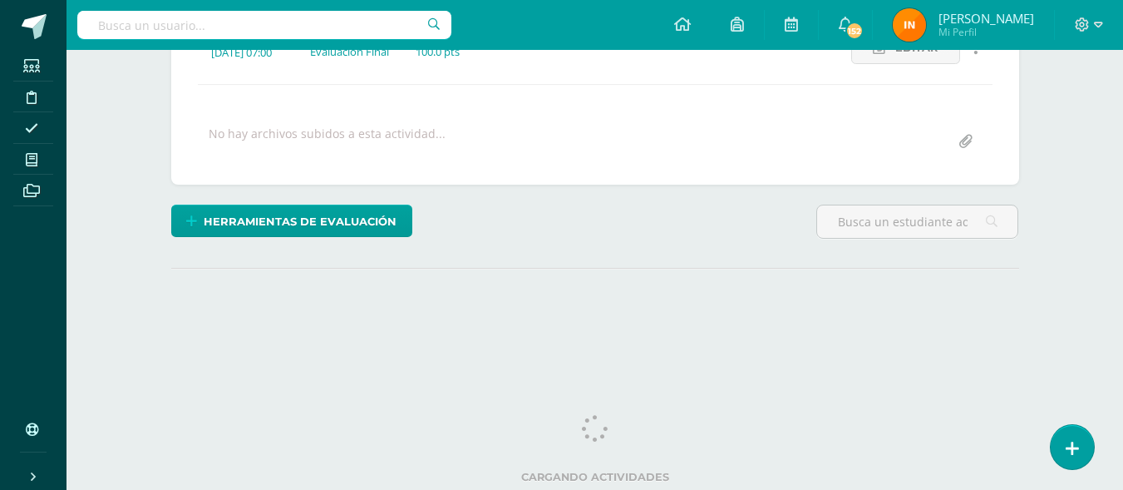
drag, startPoint x: 1128, startPoint y: 161, endPoint x: 1135, endPoint y: 330, distance: 168.9
click at [1122, 330] on html "Estudiantes Disciplina Asistencia Mis cursos Archivos Soporte Ayuda Reportar un…" at bounding box center [561, 68] width 1123 height 658
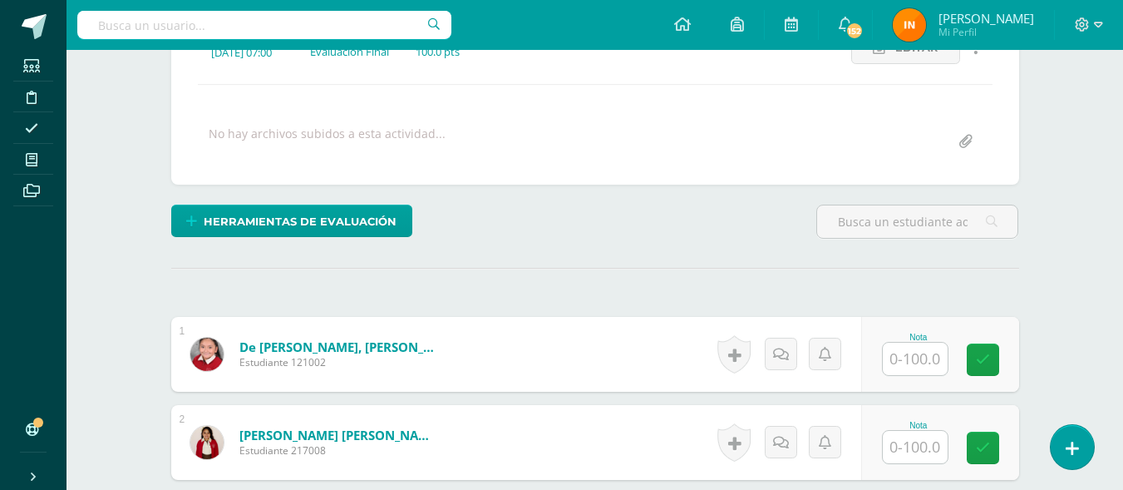
scroll to position [262, 0]
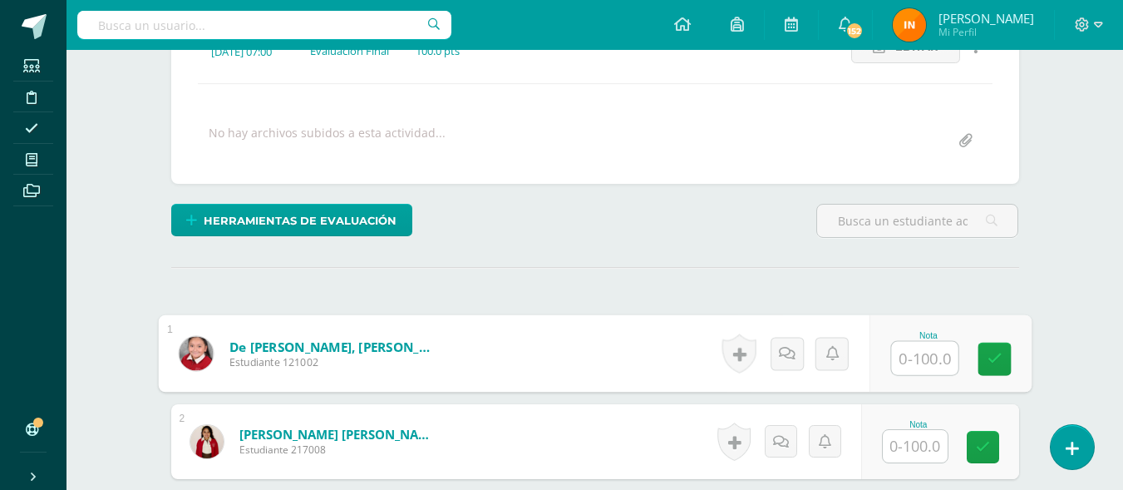
click at [940, 352] on input "text" at bounding box center [924, 358] width 66 height 33
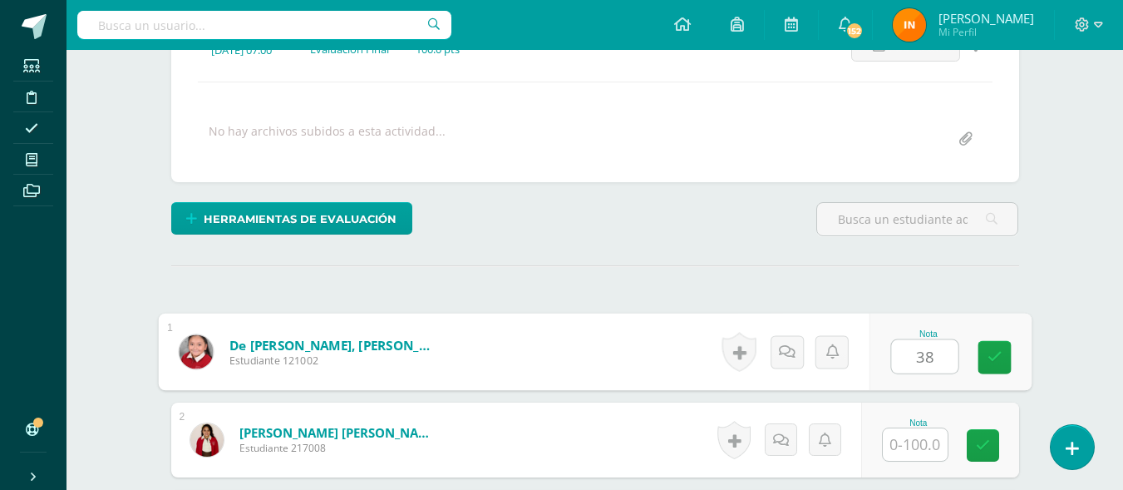
type input "38"
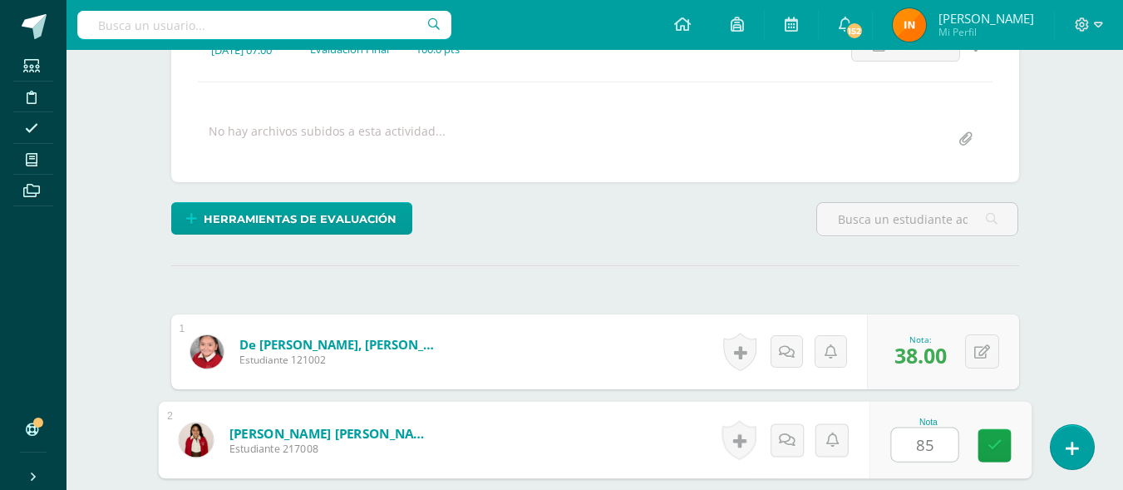
type input "85"
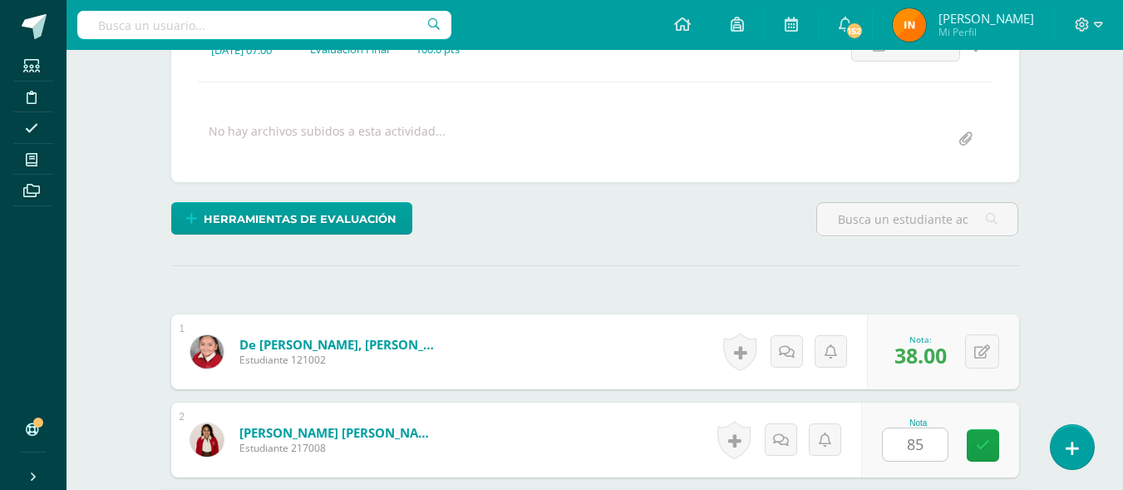
scroll to position [551, 0]
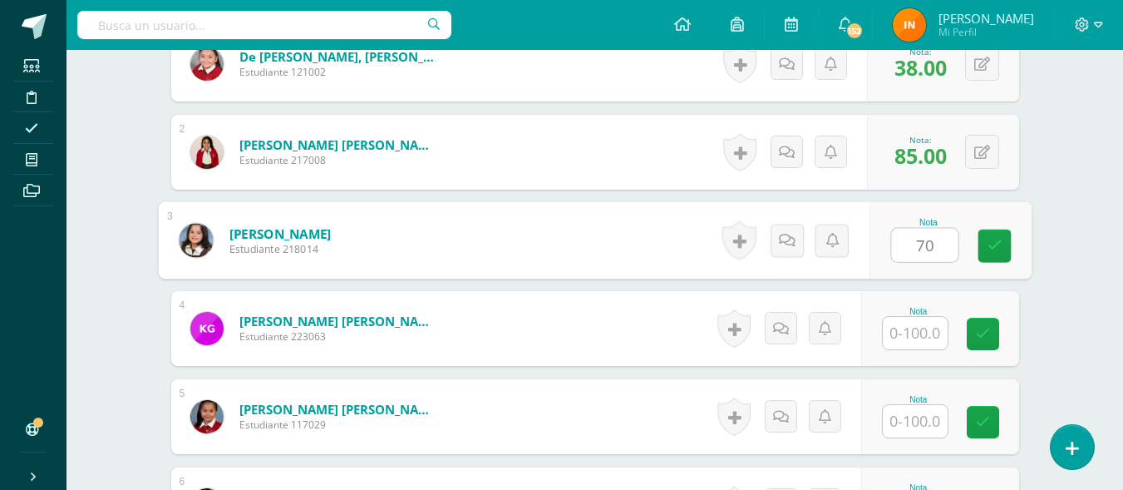
type input "70"
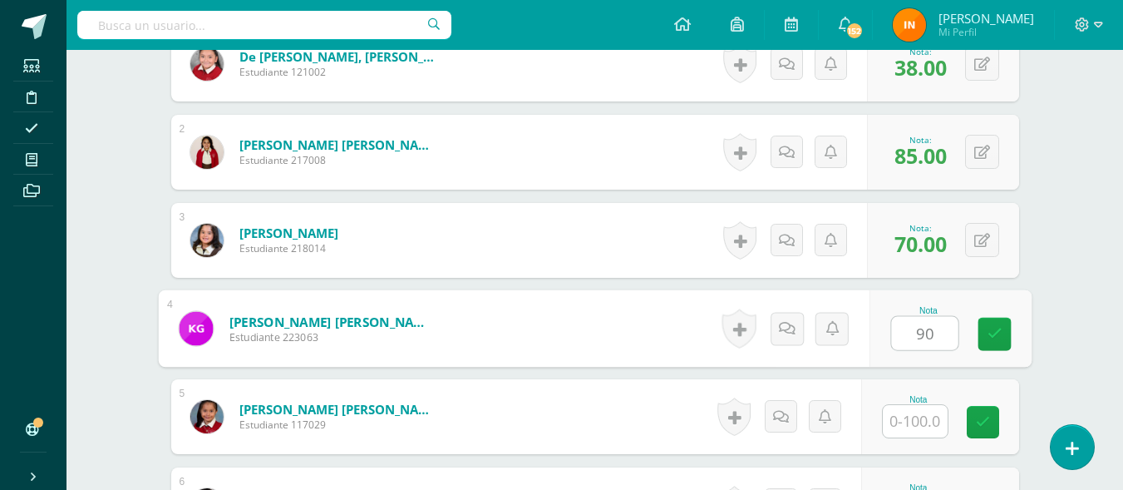
type input "90"
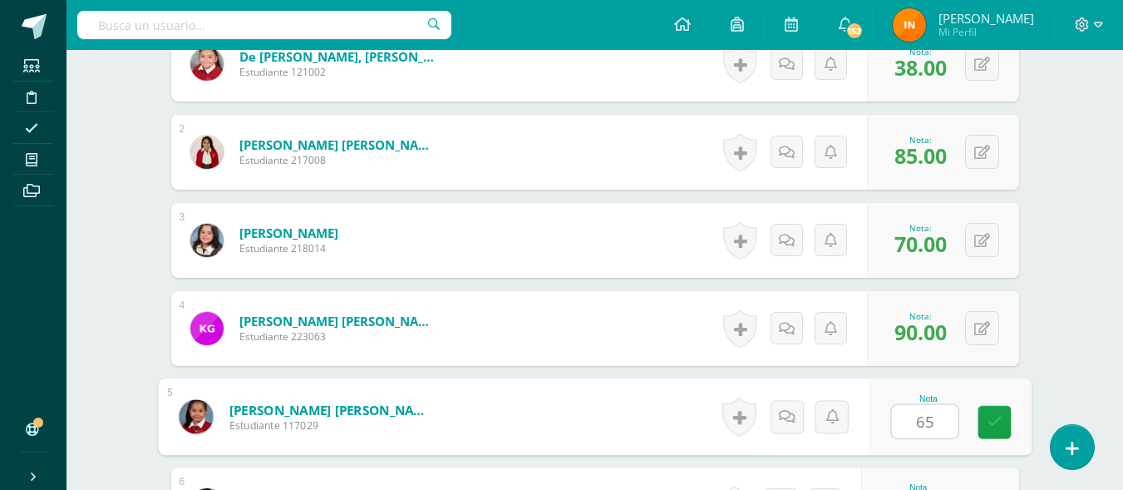
type input "65"
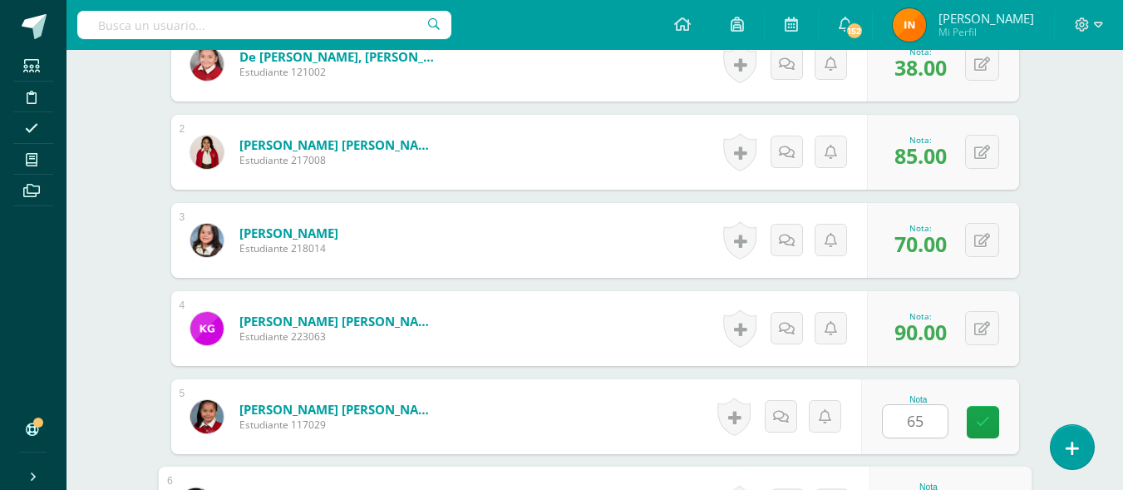
scroll to position [815, 0]
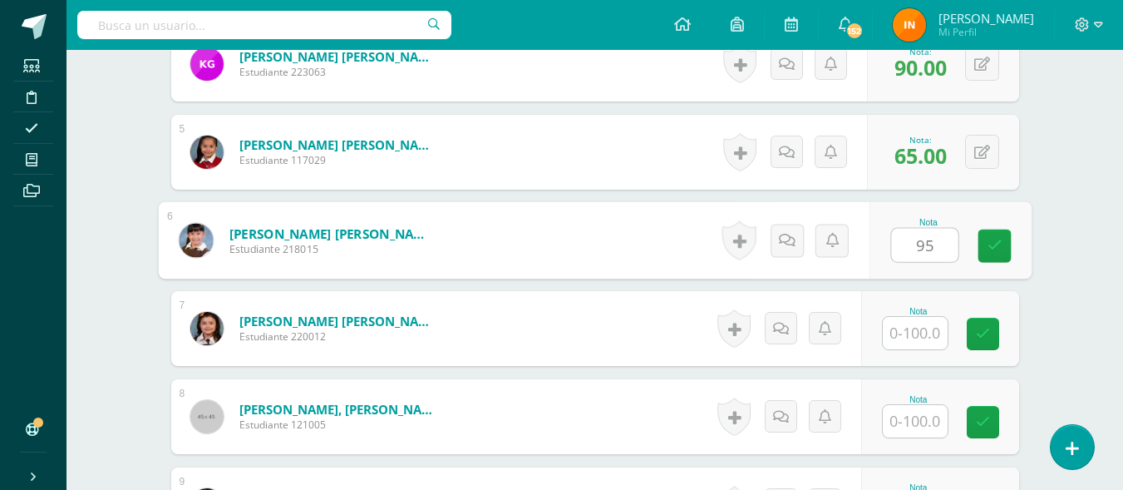
type input "95"
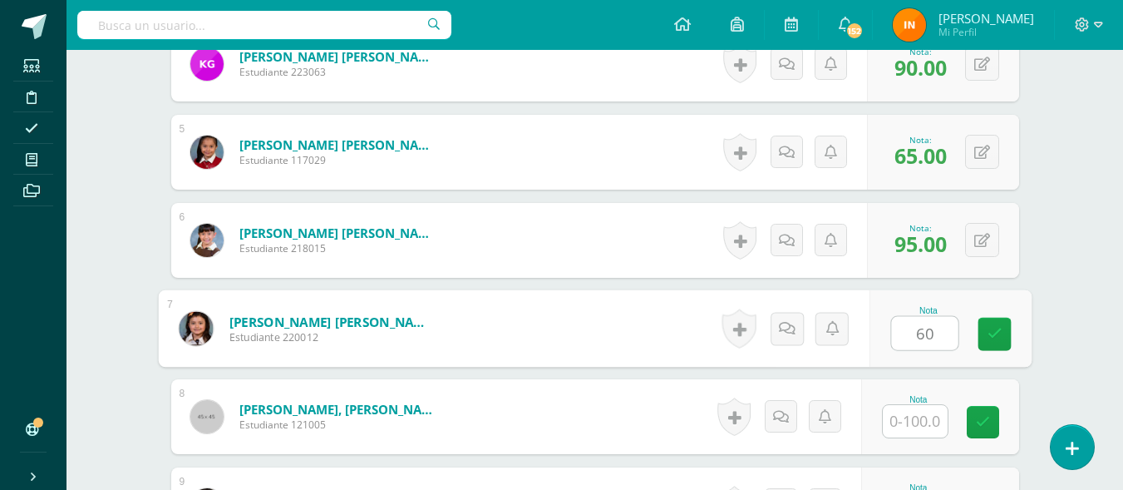
type input "60"
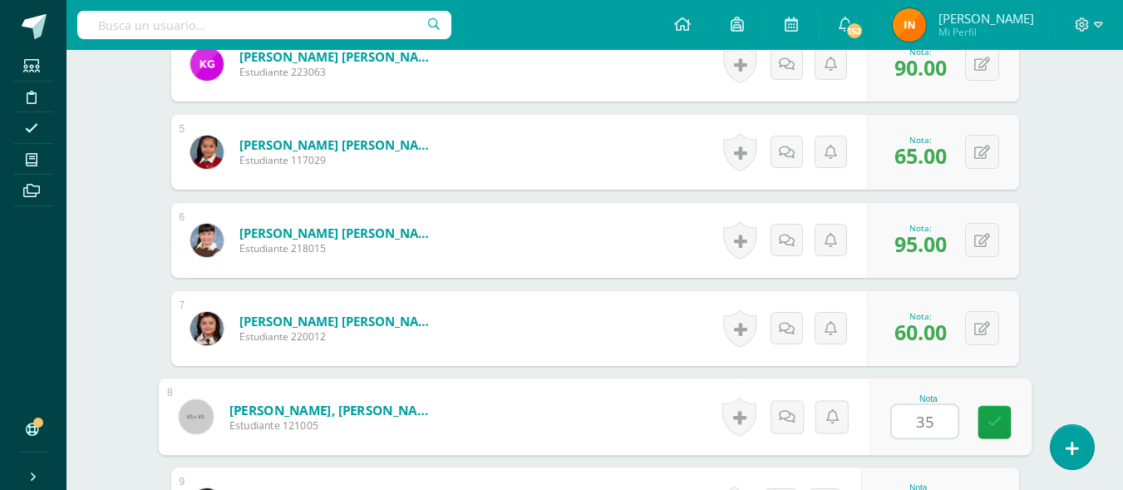
type input "35"
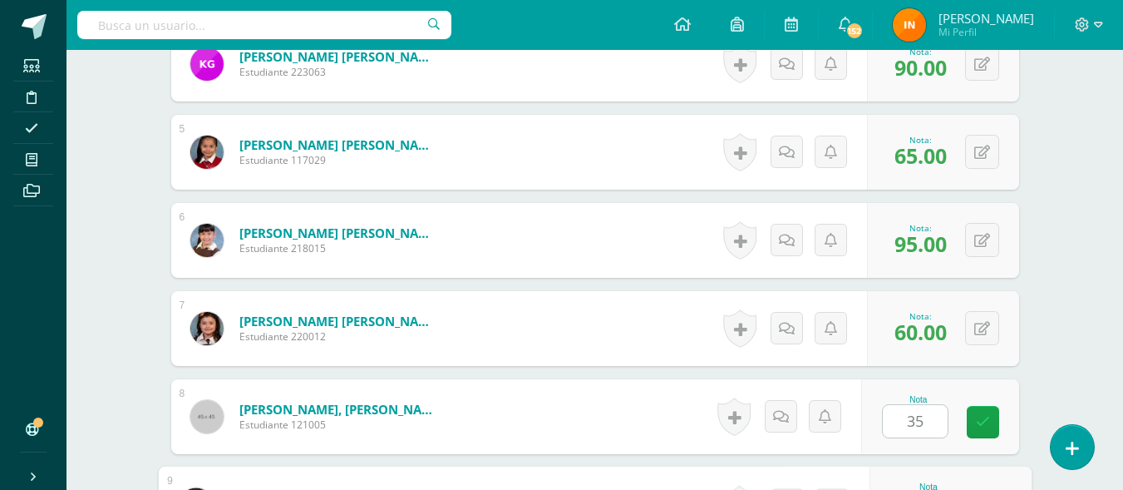
scroll to position [1080, 0]
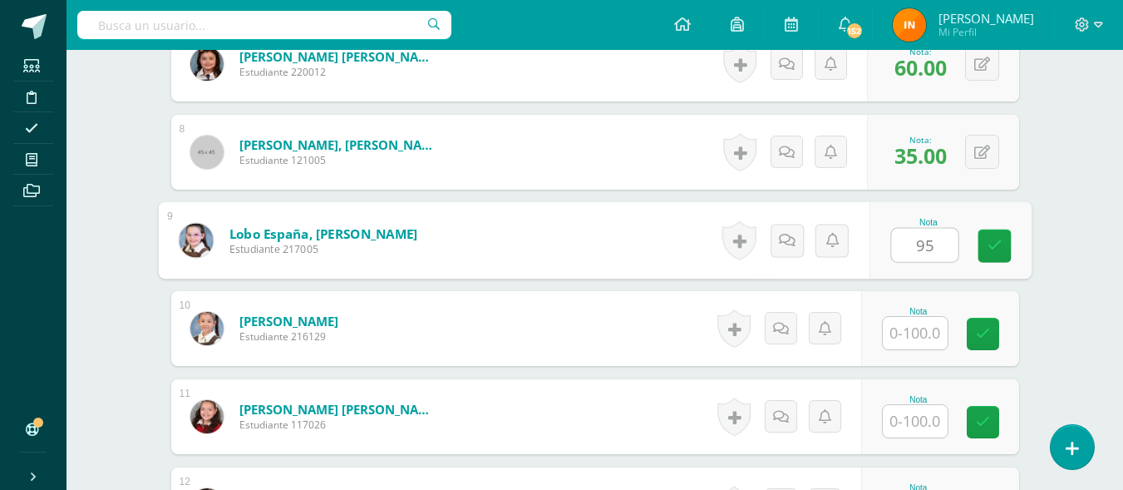
type input "95"
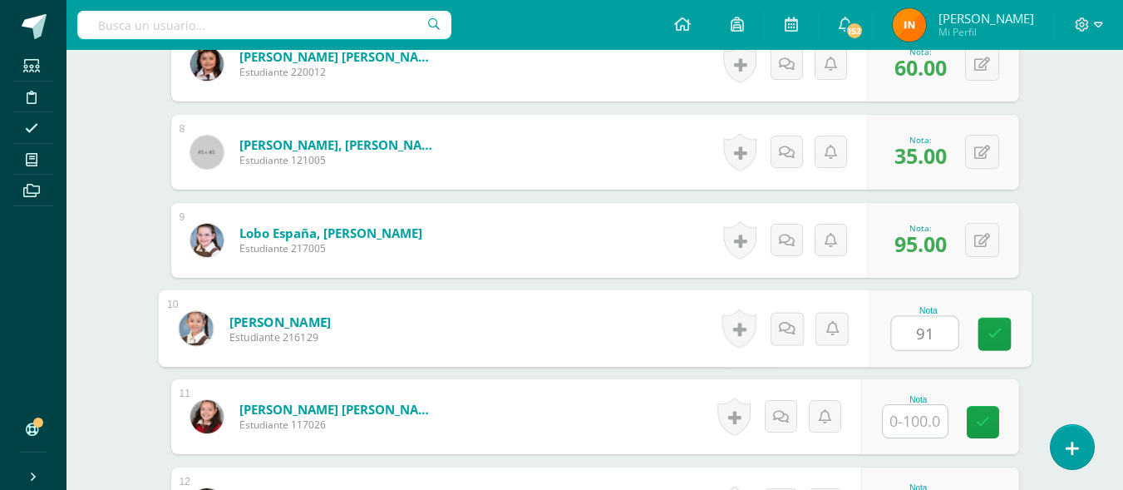
type input "91"
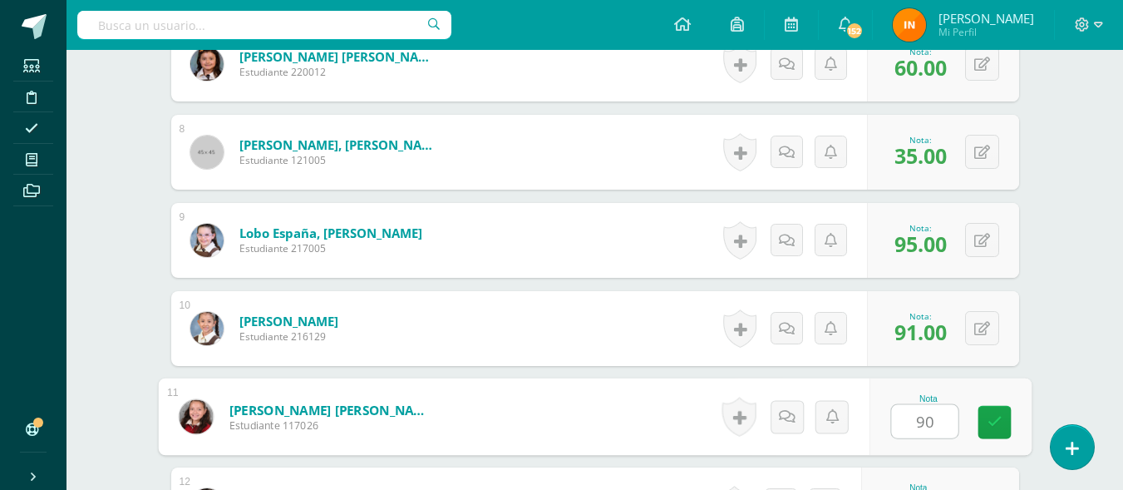
type input "90"
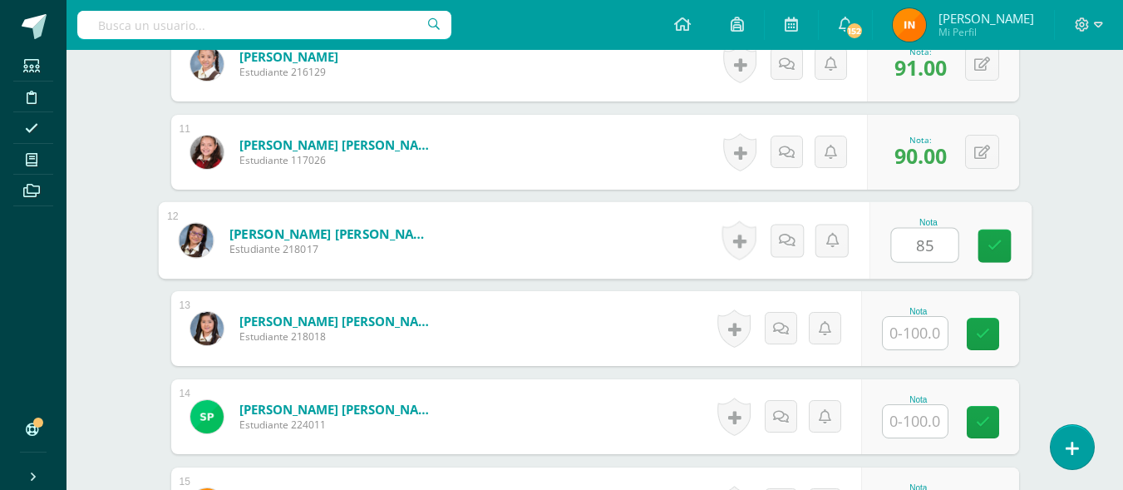
type input "85"
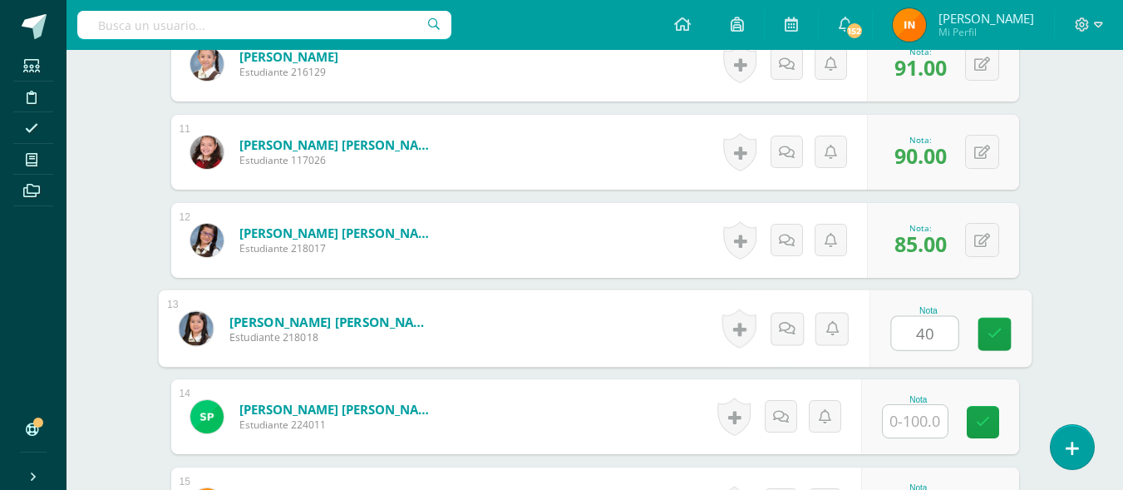
type input "40"
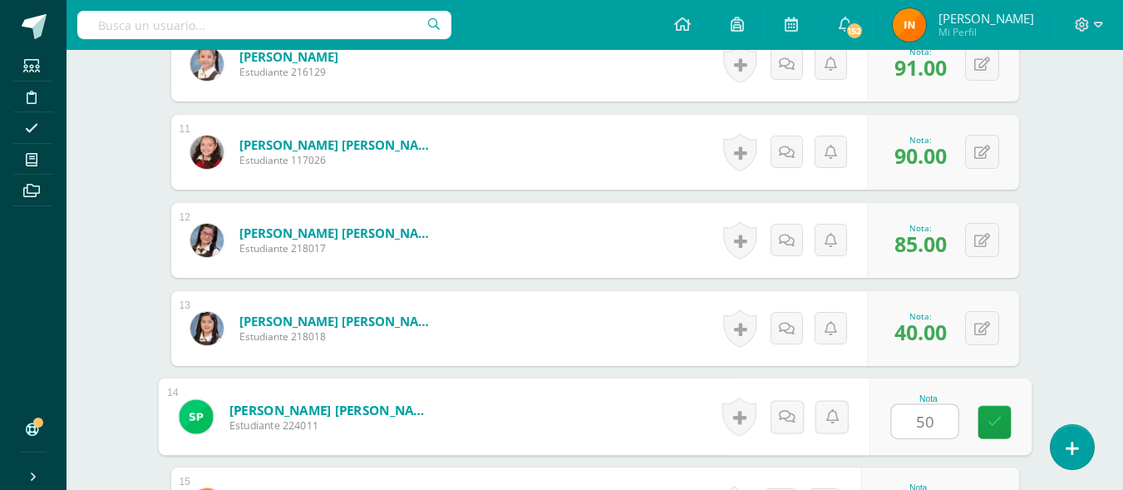
type input "50"
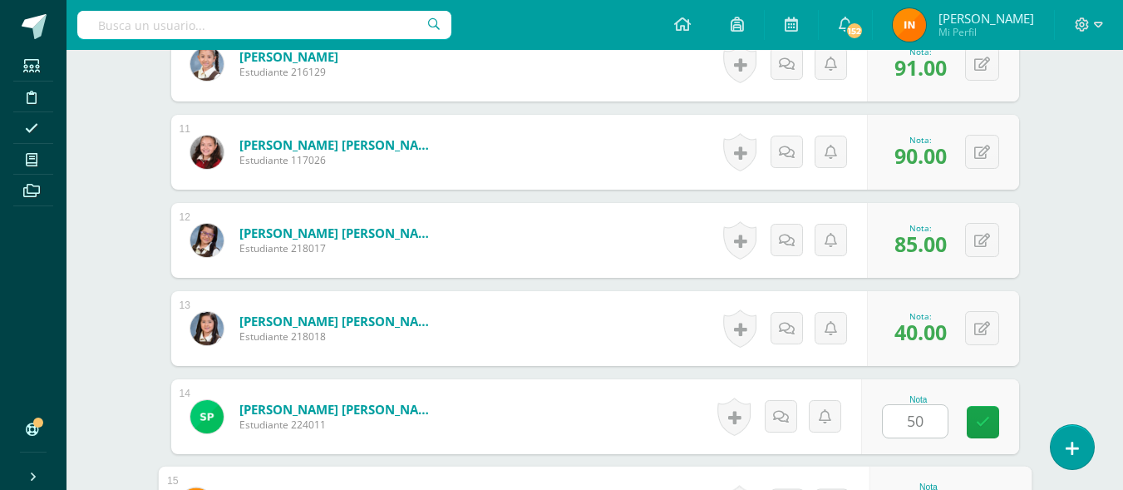
scroll to position [1608, 0]
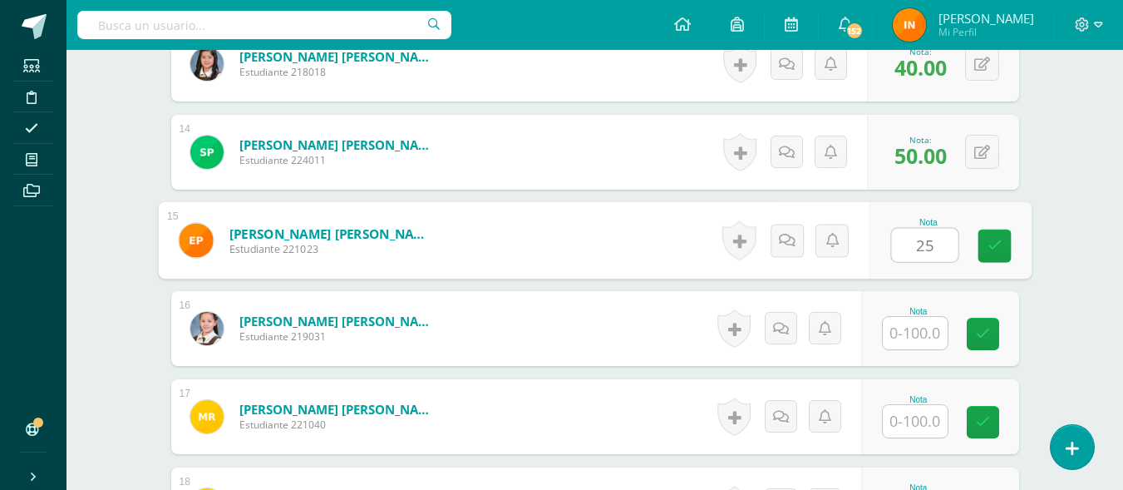
type input "25"
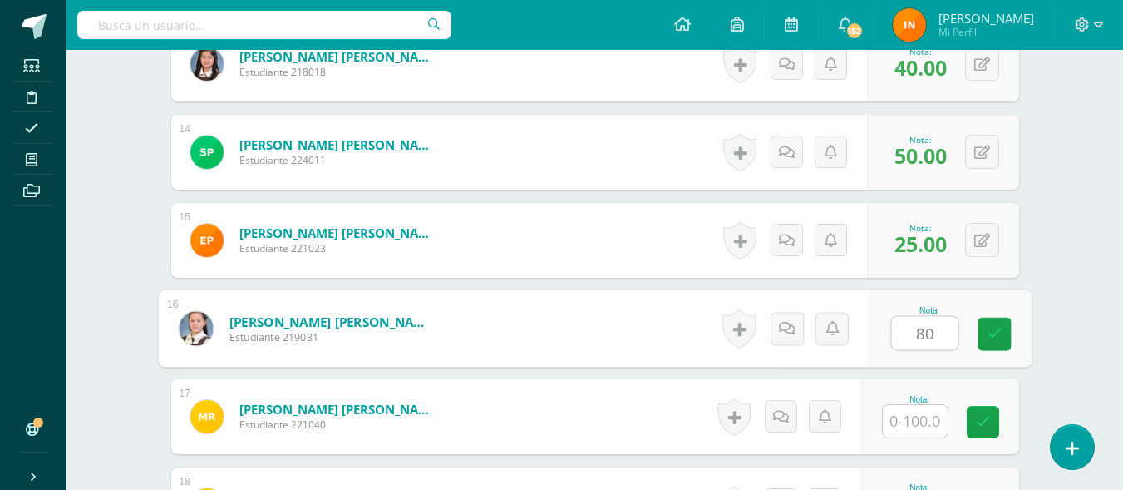
type input "80"
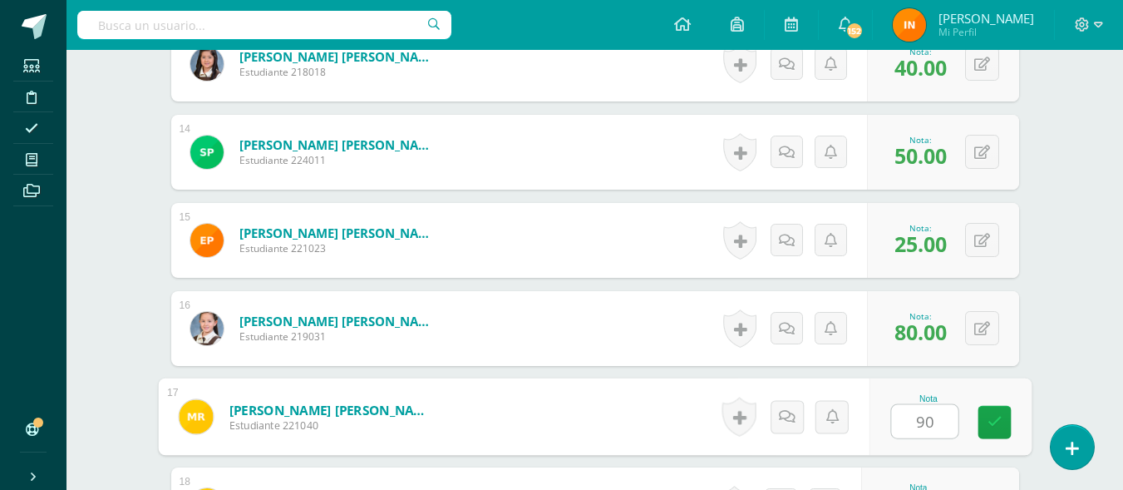
type input "90"
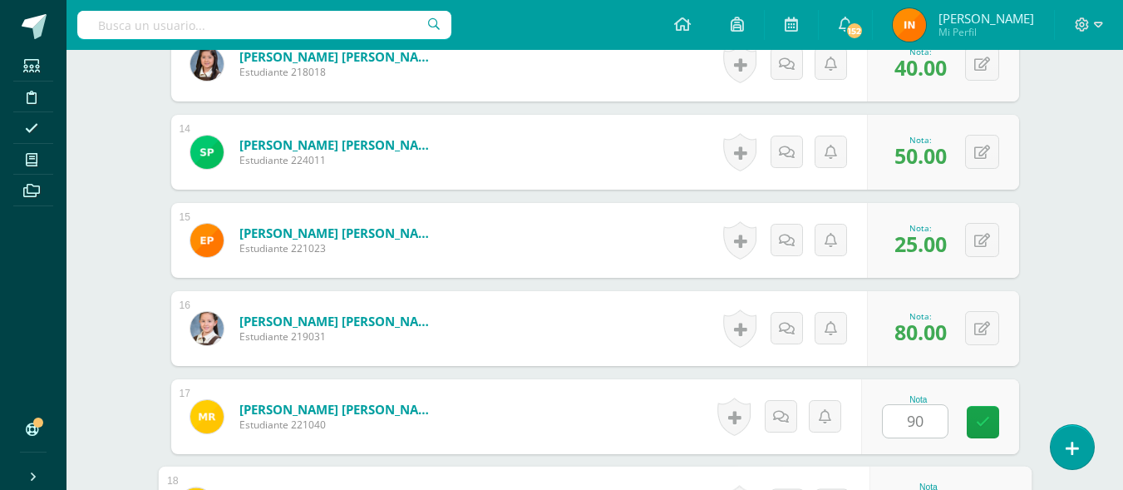
scroll to position [1873, 0]
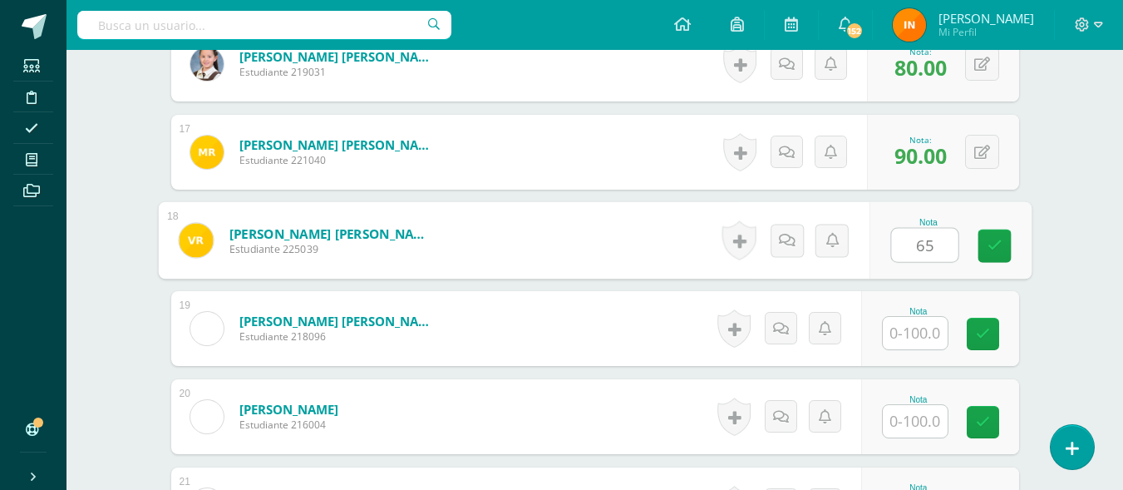
type input "65"
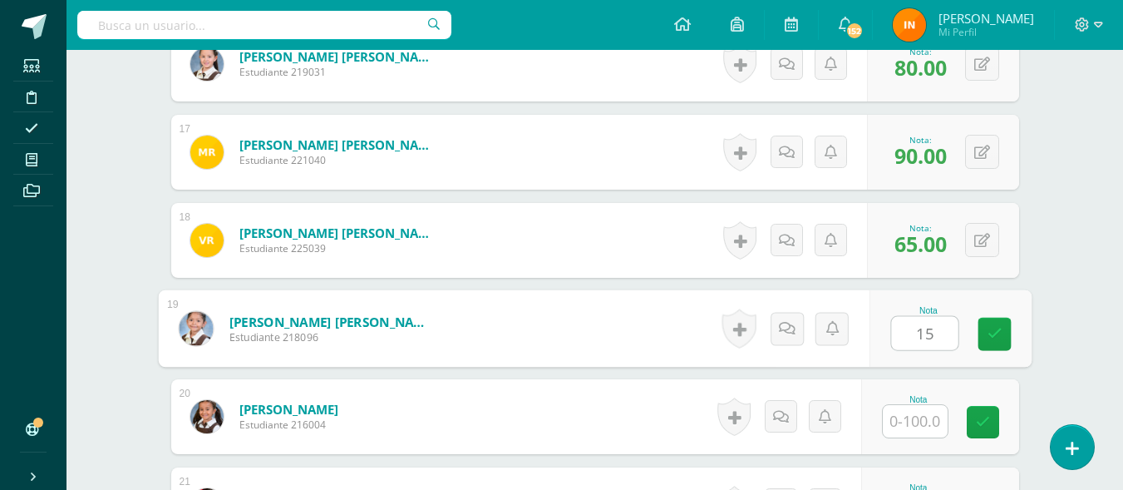
type input "15"
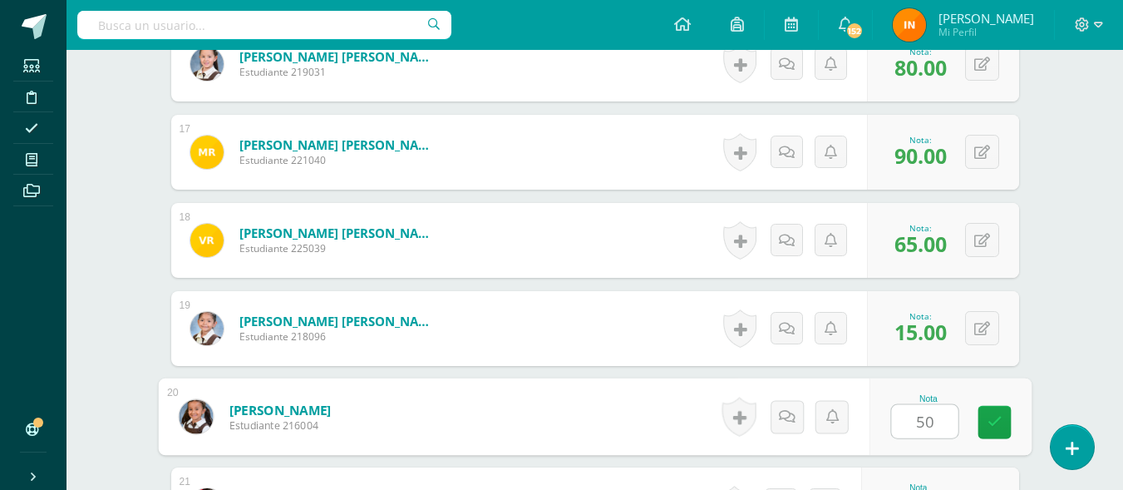
type input "50"
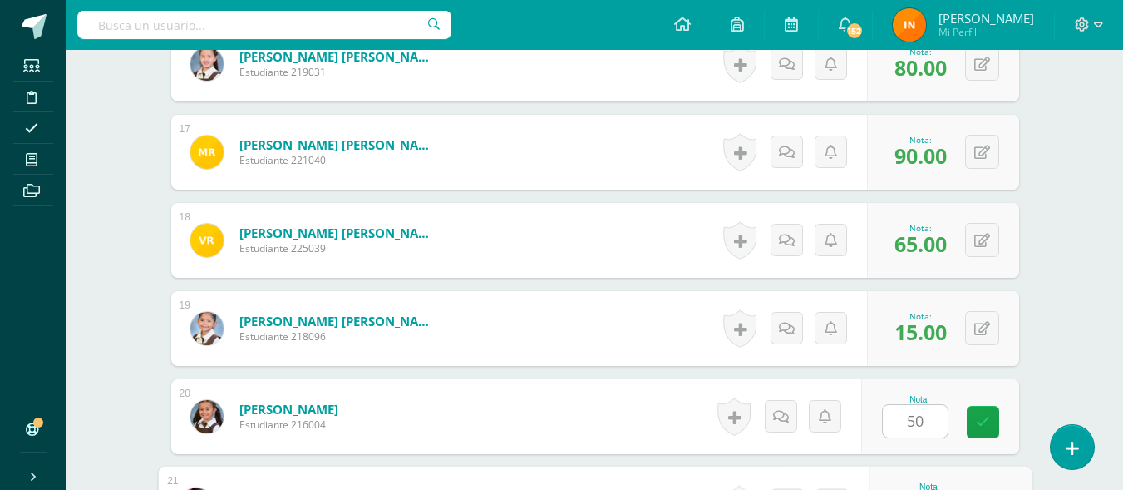
scroll to position [2137, 0]
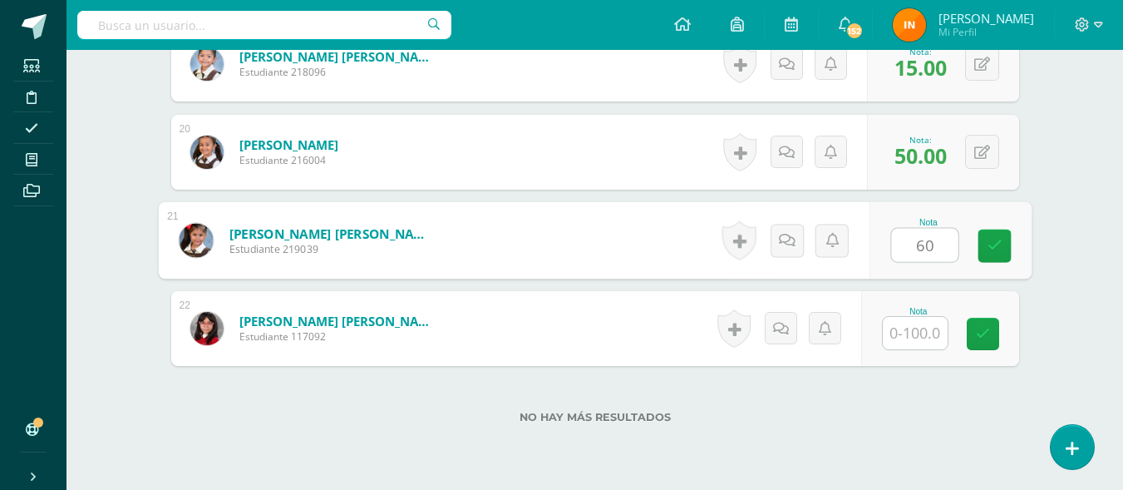
type input "60"
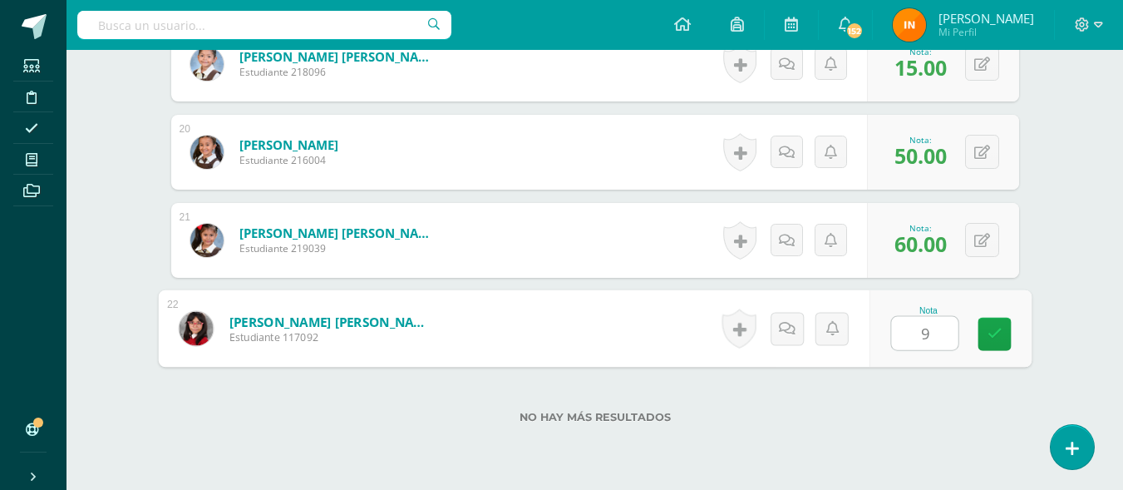
type input "95"
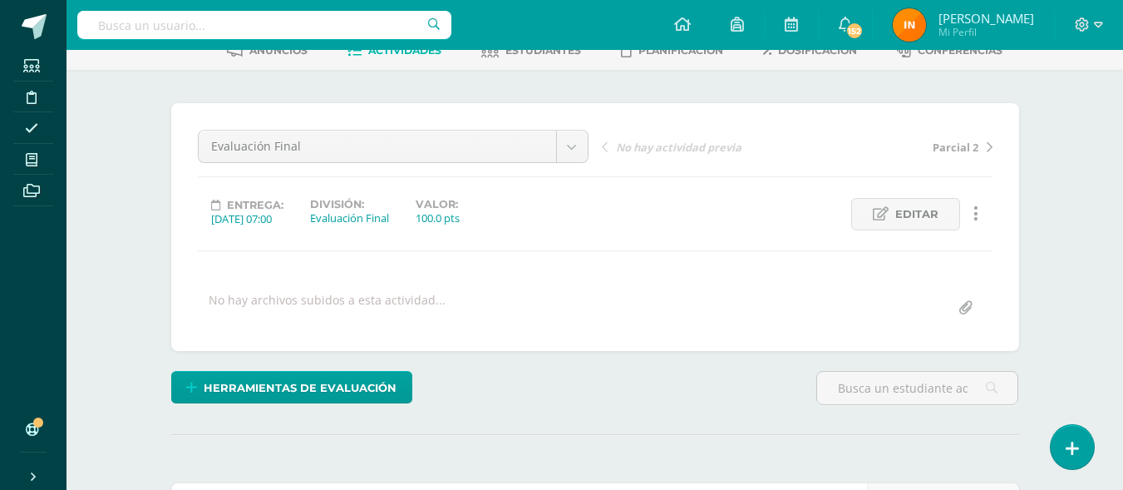
scroll to position [0, 0]
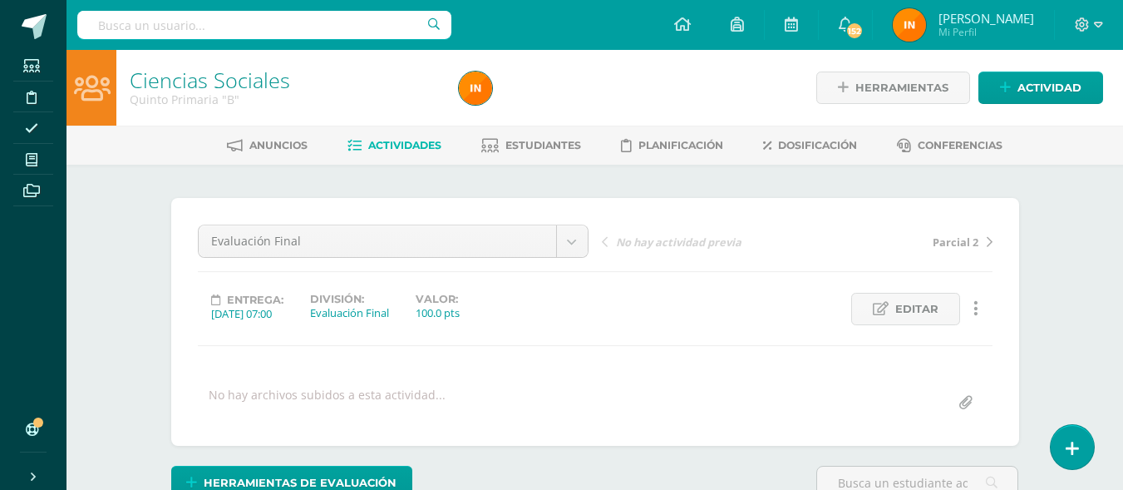
click at [415, 140] on span "Actividades" at bounding box center [404, 145] width 73 height 12
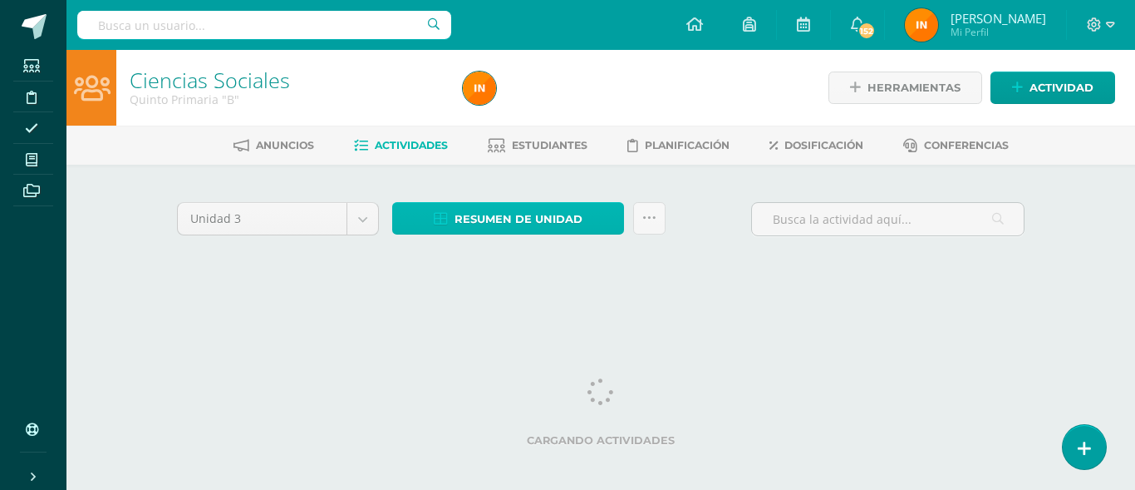
click at [511, 220] on span "Resumen de unidad" at bounding box center [519, 219] width 128 height 31
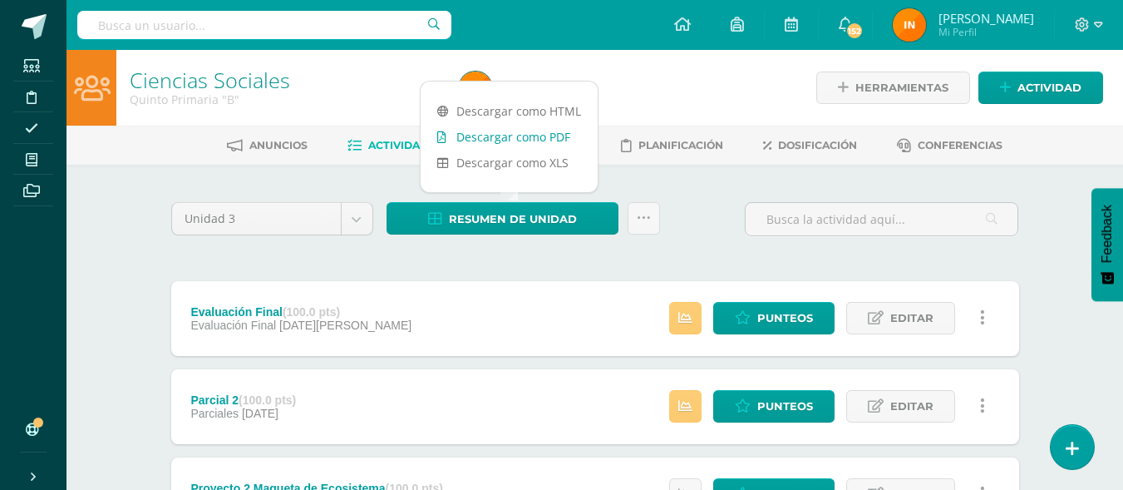
click at [544, 135] on link "Descargar como PDF" at bounding box center [509, 137] width 177 height 26
